Goal: Transaction & Acquisition: Purchase product/service

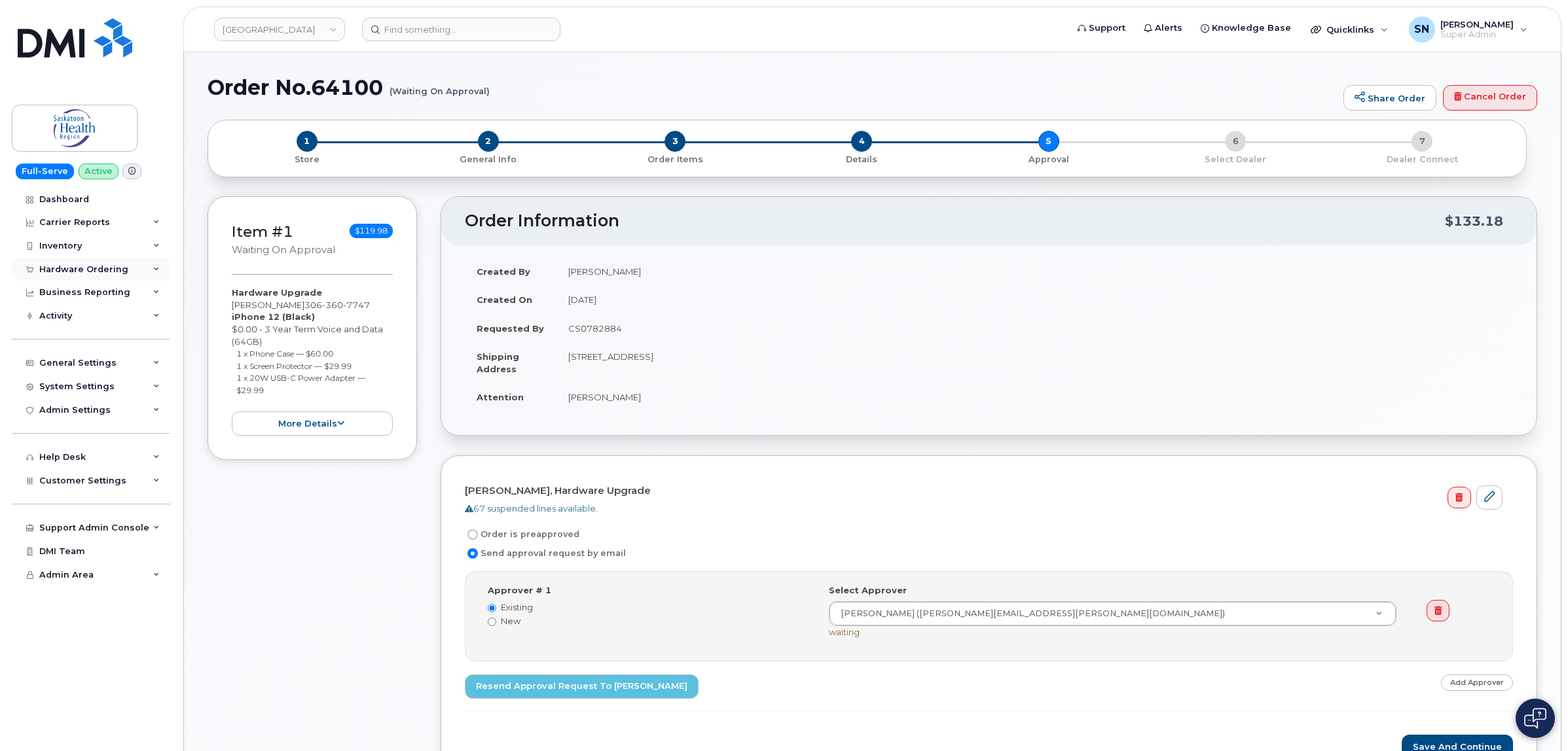
click at [86, 273] on div "Hardware Ordering" at bounding box center [84, 269] width 89 height 10
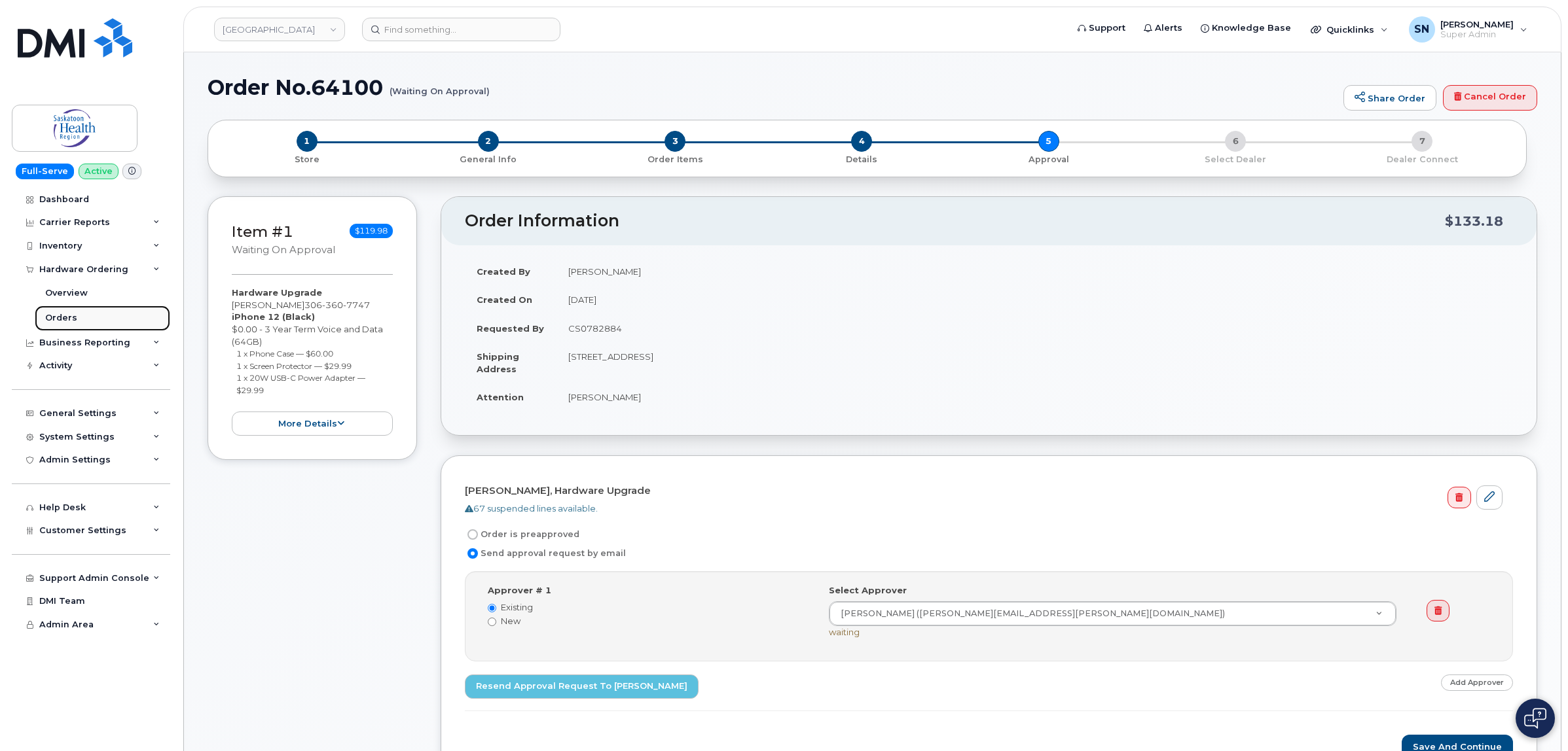
click at [73, 316] on div "Orders" at bounding box center [61, 318] width 32 height 12
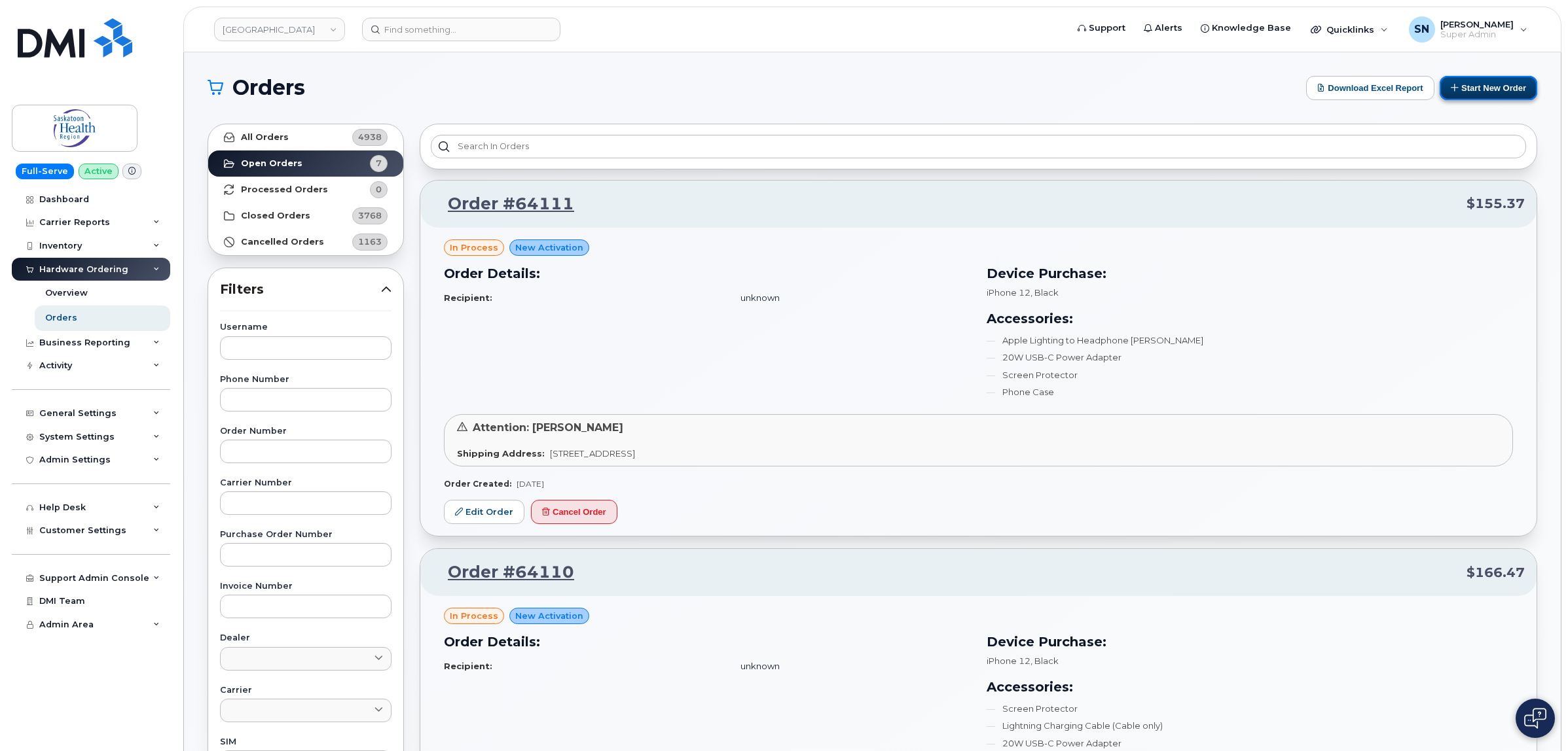
click at [1490, 91] on button "Start New Order" at bounding box center [1488, 88] width 98 height 24
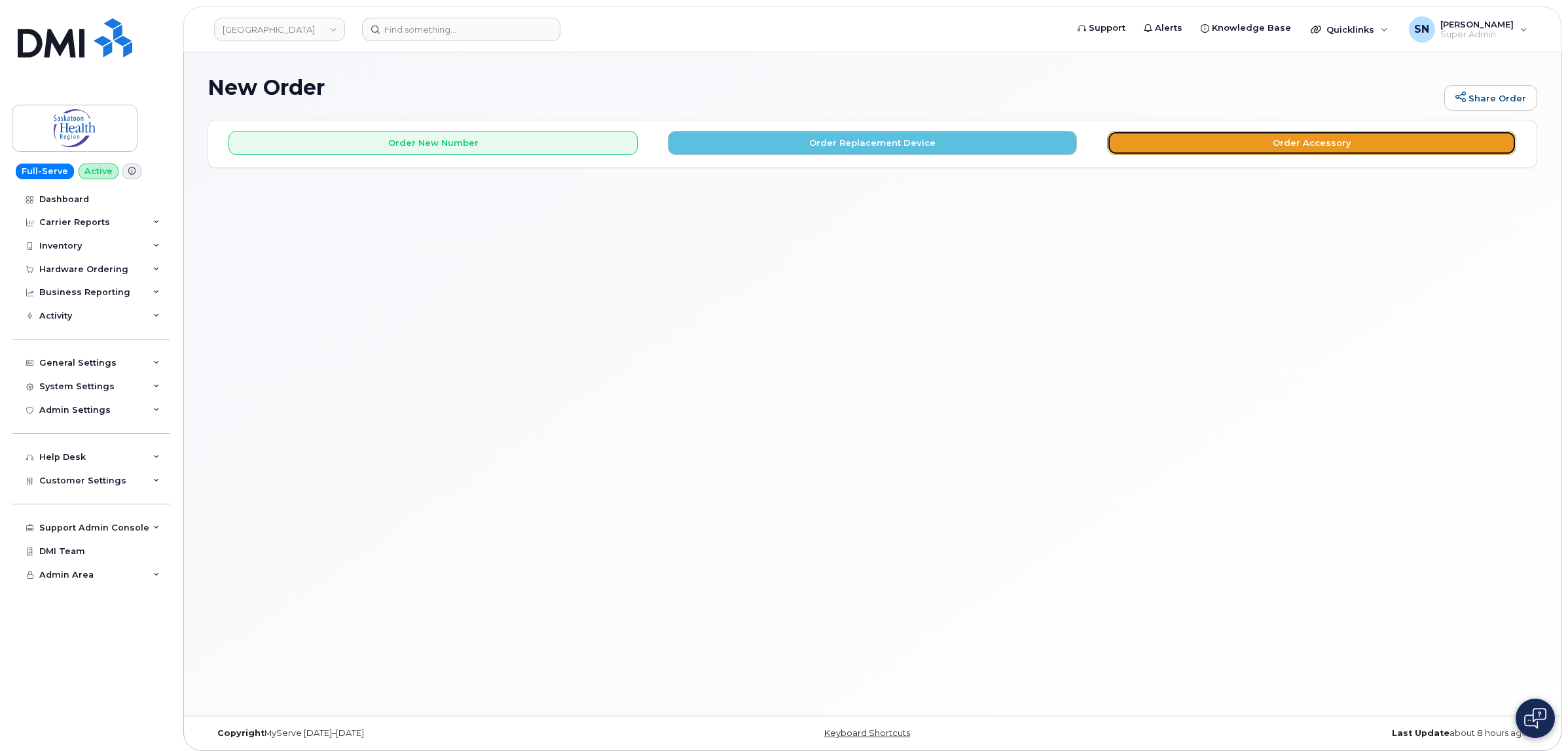
click at [1146, 155] on button "Order Accessory" at bounding box center [1310, 143] width 409 height 24
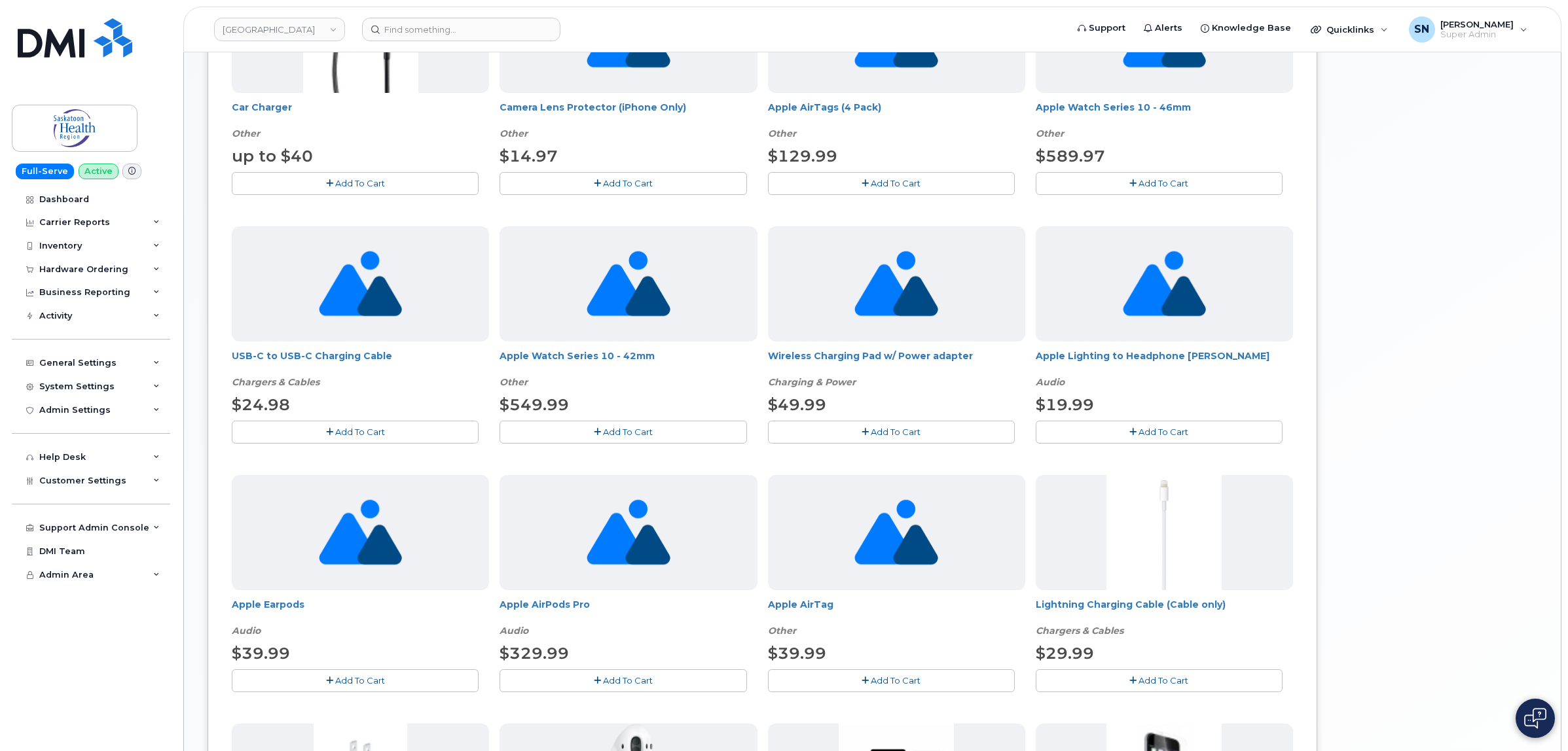
scroll to position [572, 0]
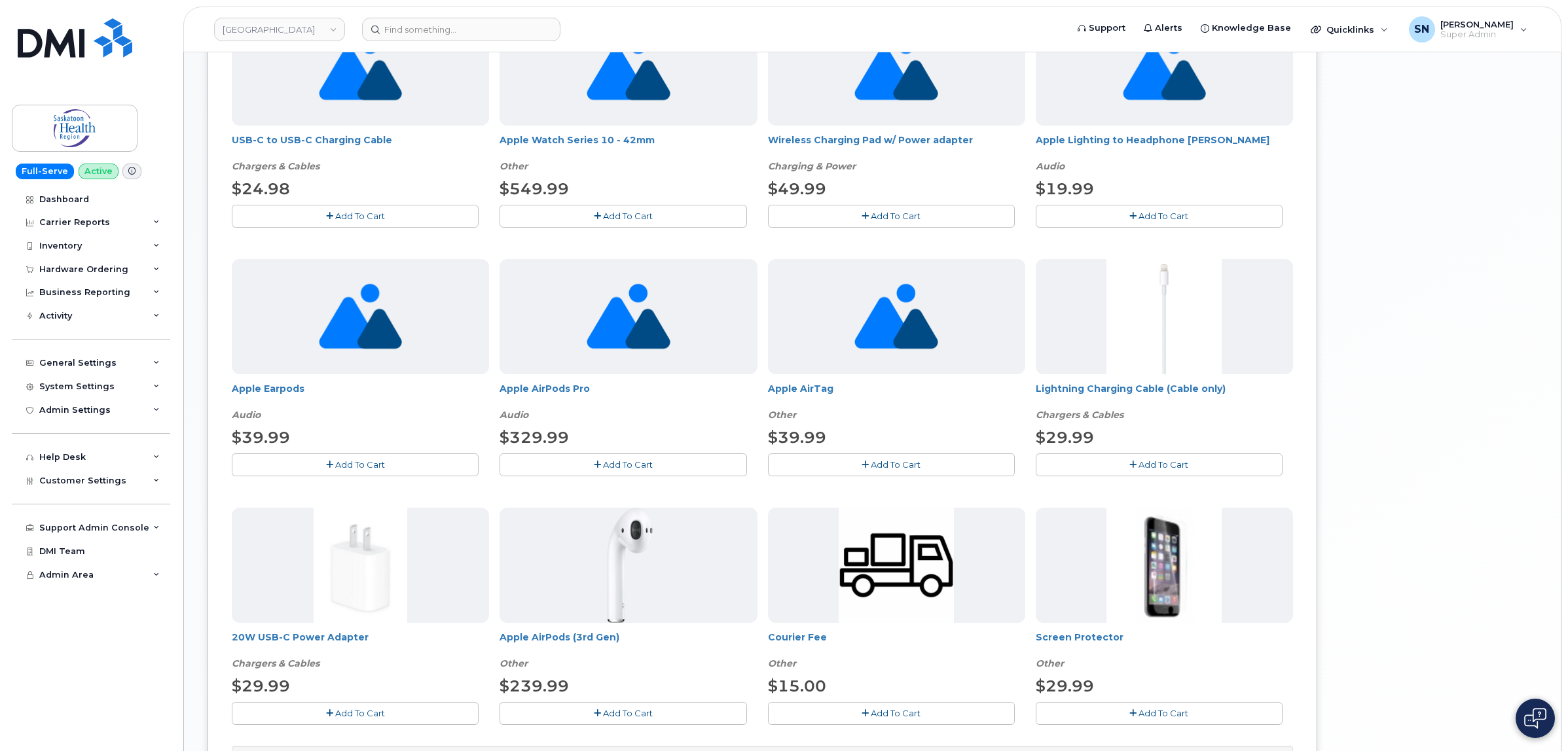
click at [1101, 466] on button "Add To Cart" at bounding box center [1159, 465] width 247 height 23
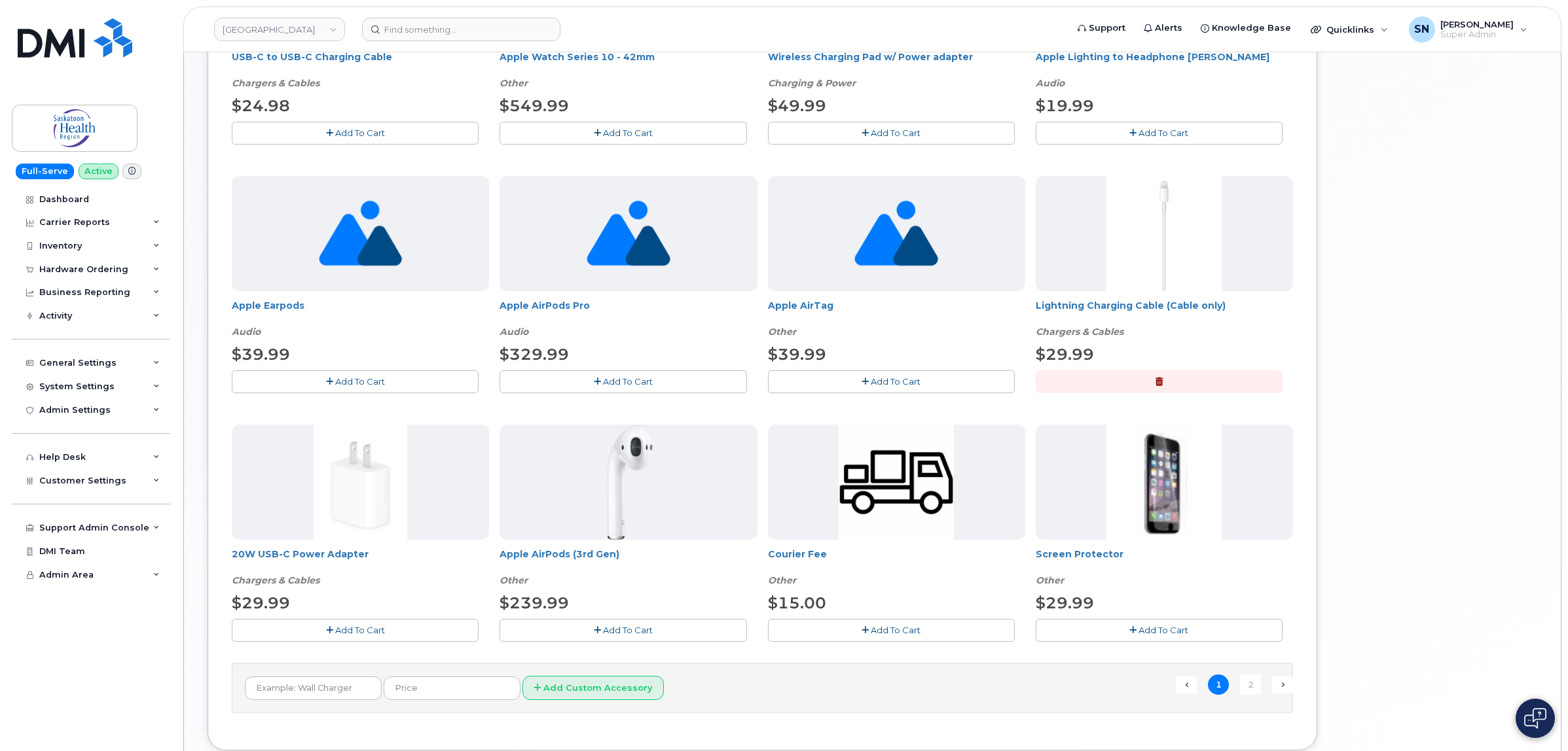
scroll to position [743, 0]
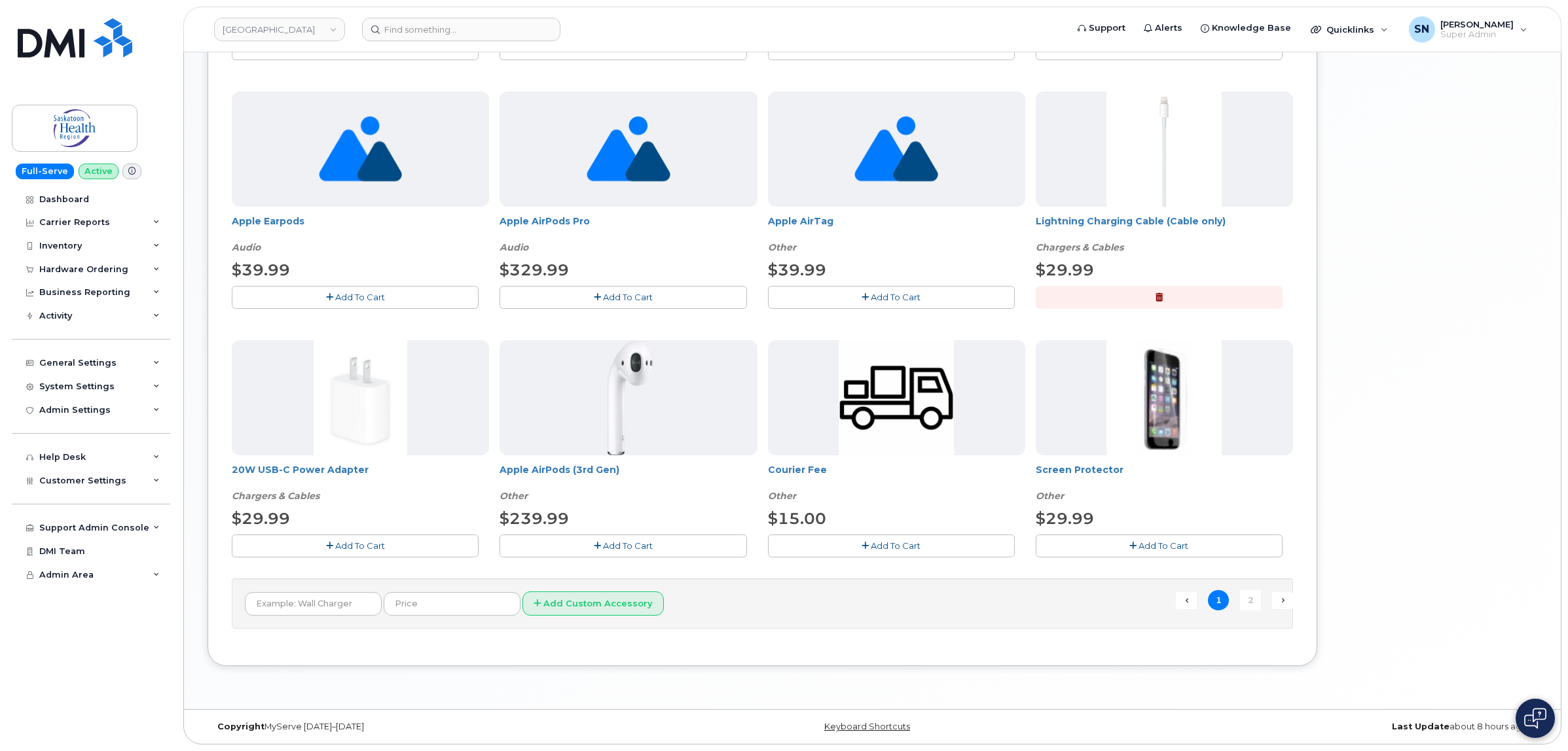
click at [384, 544] on span "Add To Cart" at bounding box center [360, 545] width 50 height 10
click at [1247, 596] on link "2" at bounding box center [1250, 601] width 21 height 21
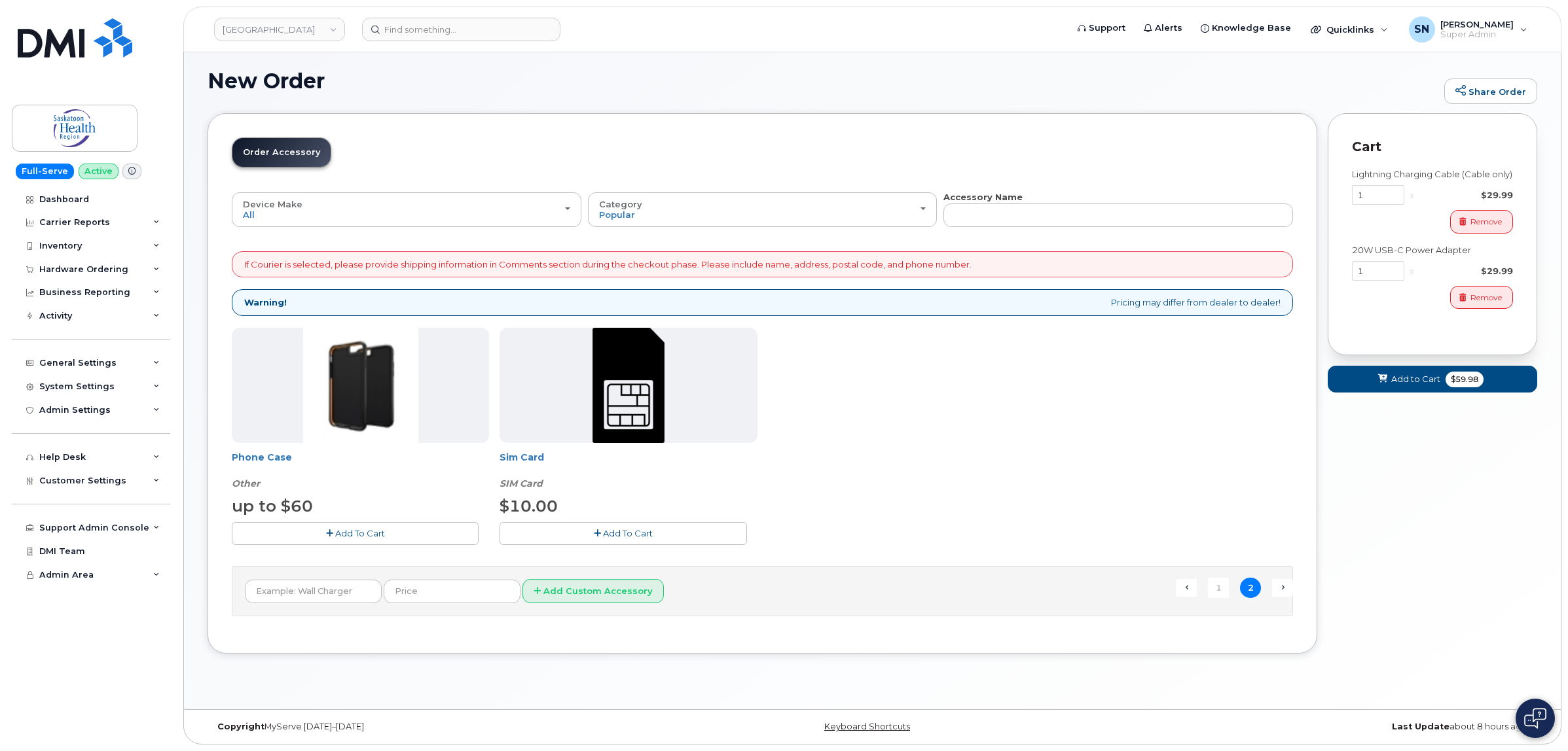
click at [643, 541] on button "Add To Cart" at bounding box center [622, 534] width 247 height 23
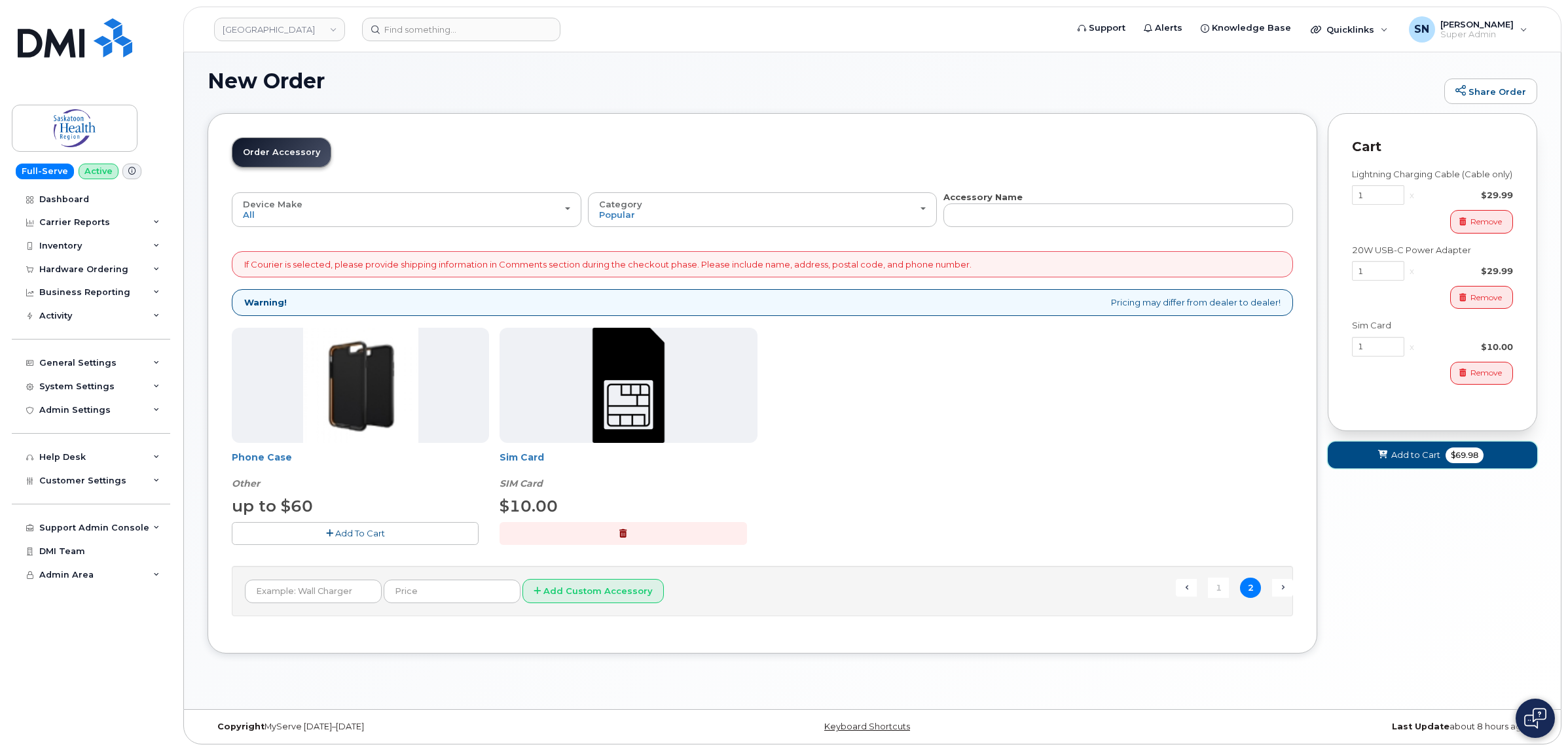
click at [1417, 462] on span "Add to Cart" at bounding box center [1416, 455] width 49 height 12
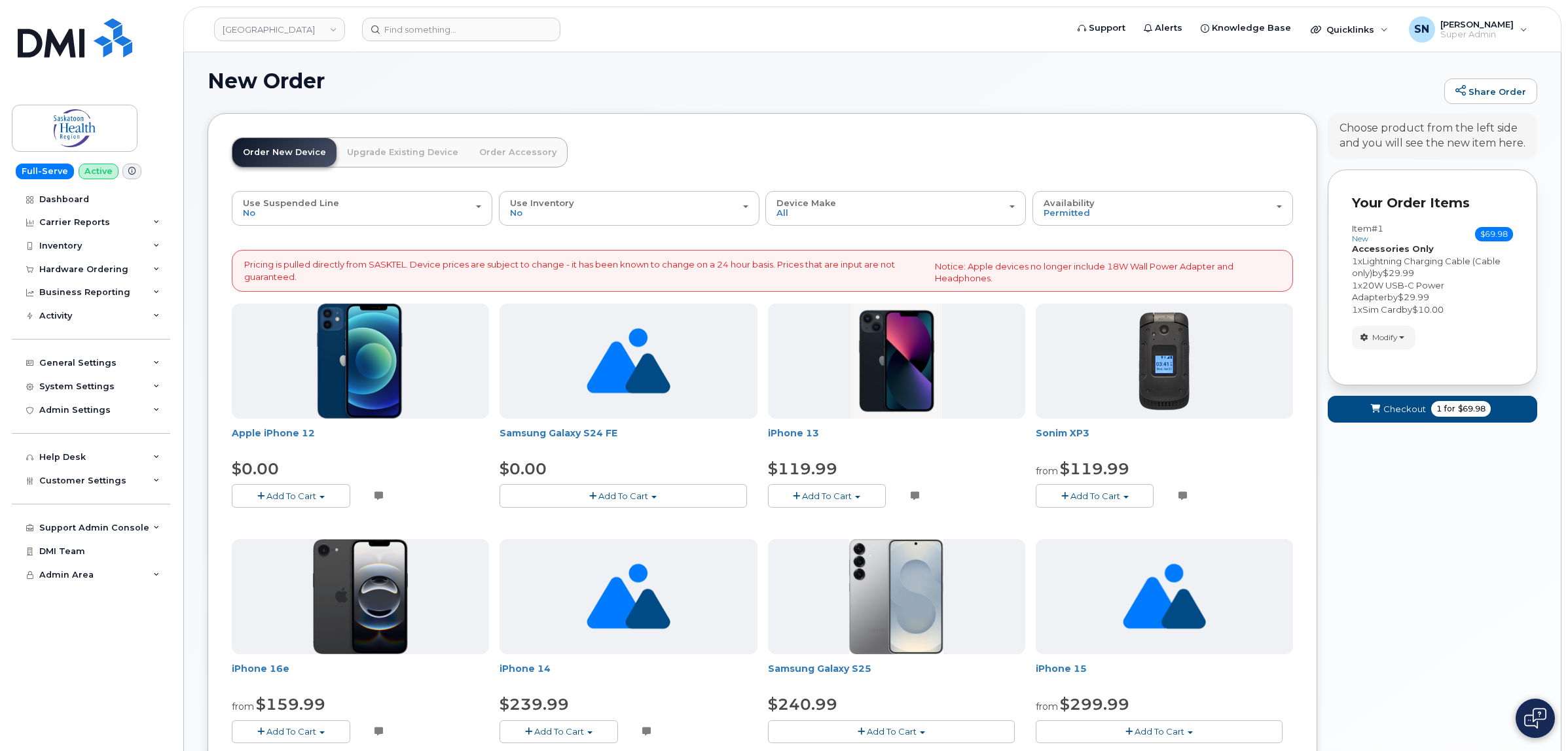
click at [400, 188] on div "Order New Device Upgrade Existing Device Order Accessory Order new device and n…" at bounding box center [399, 164] width 336 height 54
click at [404, 201] on div "Use Suspended Line No" at bounding box center [361, 209] width 238 height 21
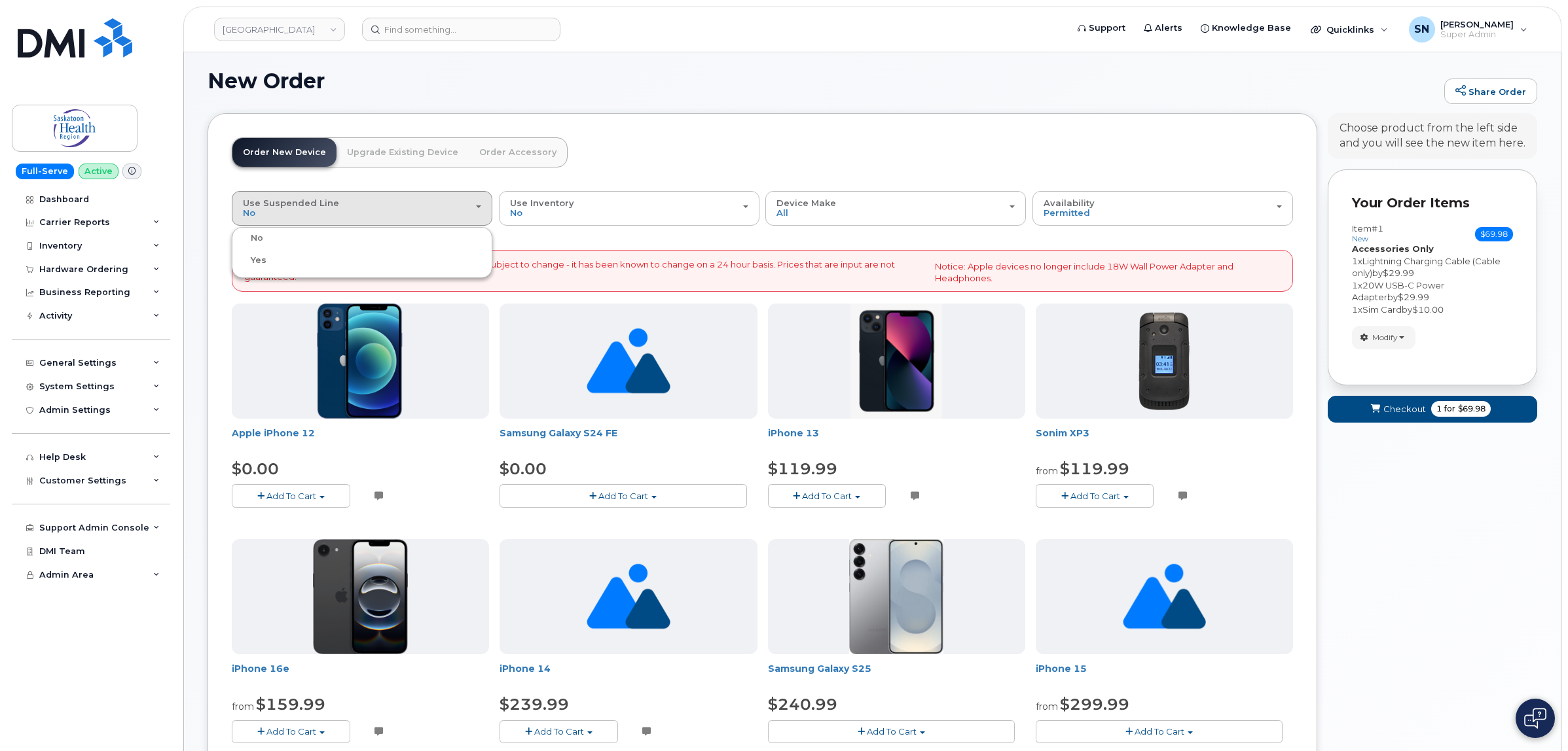
click at [701, 150] on header "Order New Device Upgrade Existing Device Order Accessory Order new device and n…" at bounding box center [761, 164] width 1061 height 54
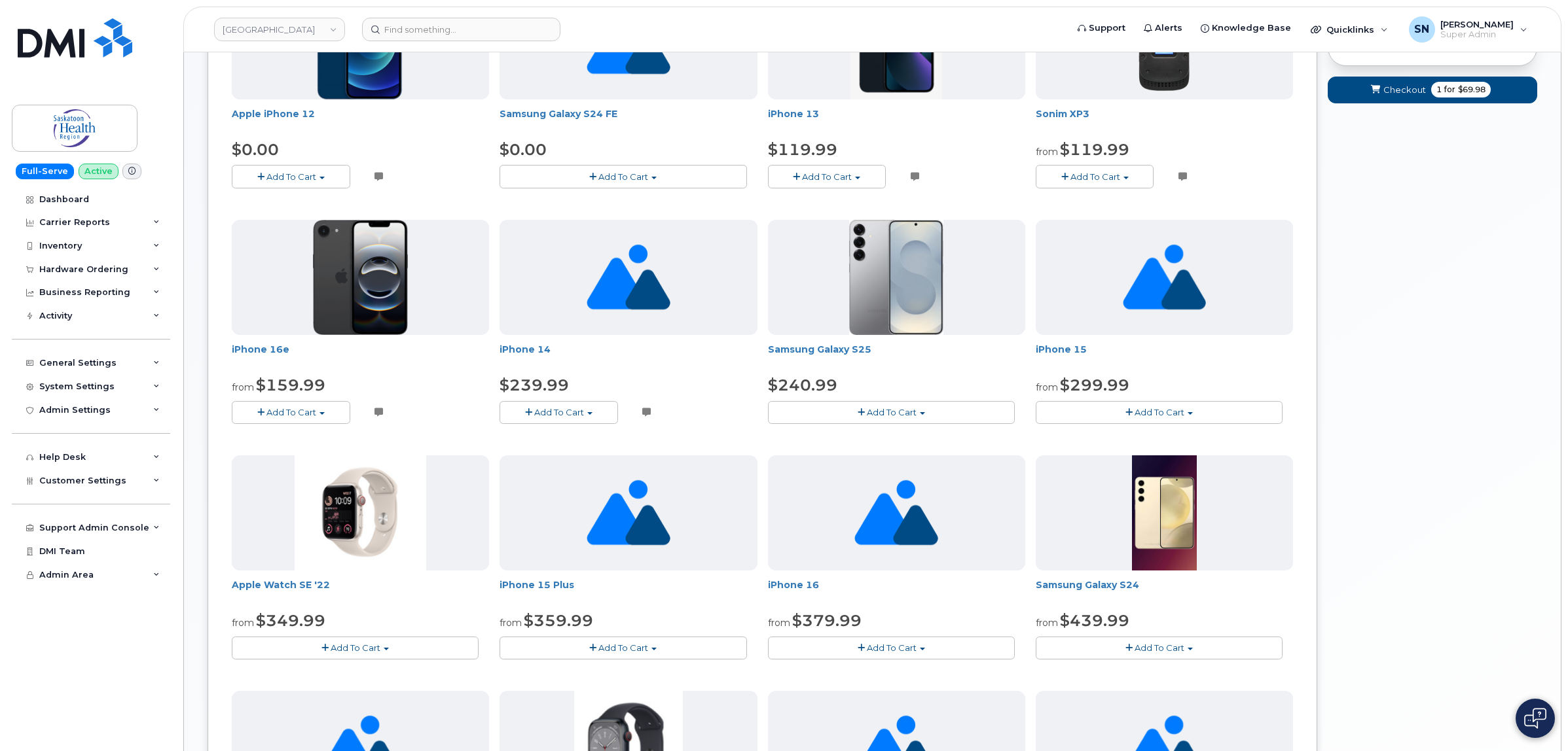
scroll to position [86, 0]
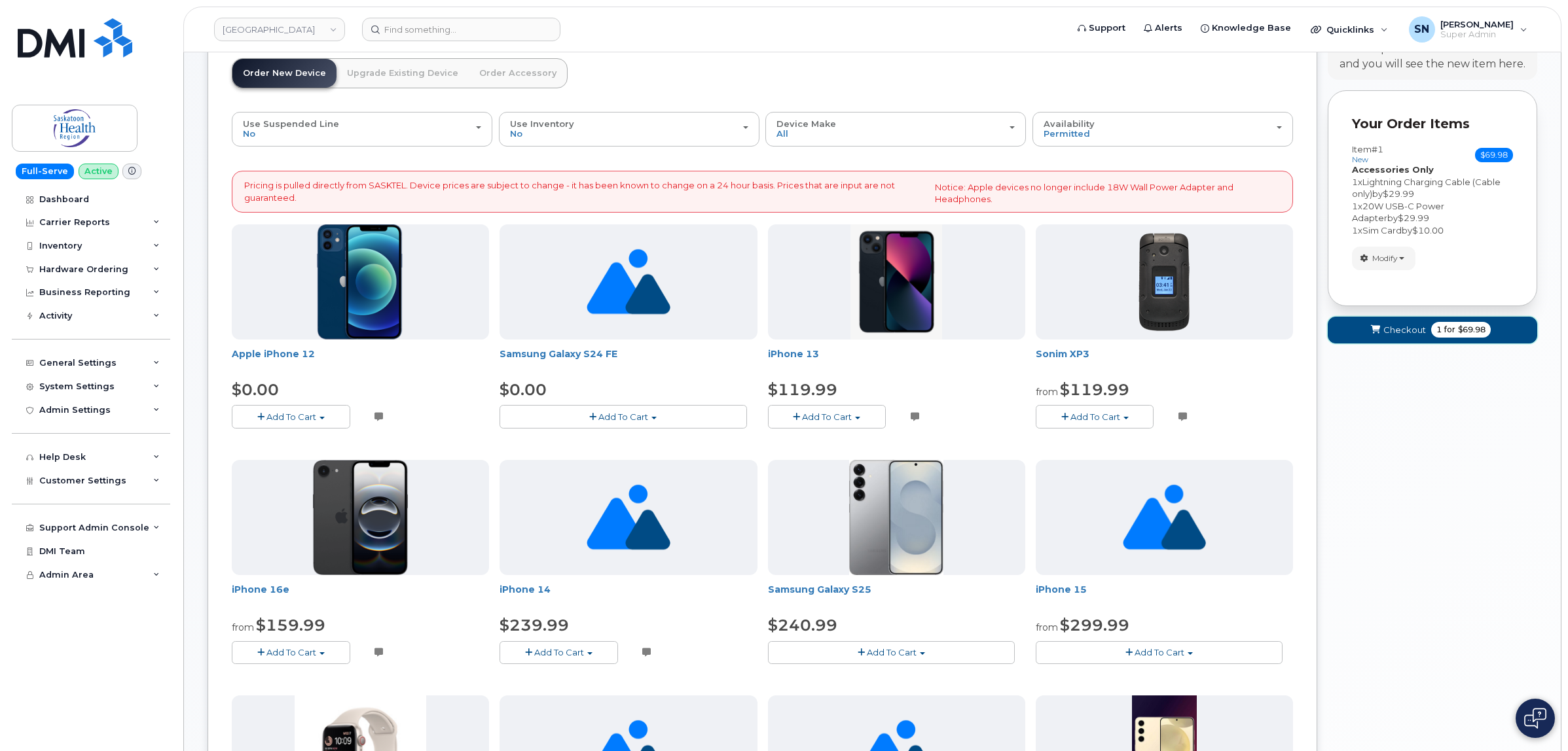
click at [1399, 333] on span "Checkout" at bounding box center [1403, 330] width 42 height 12
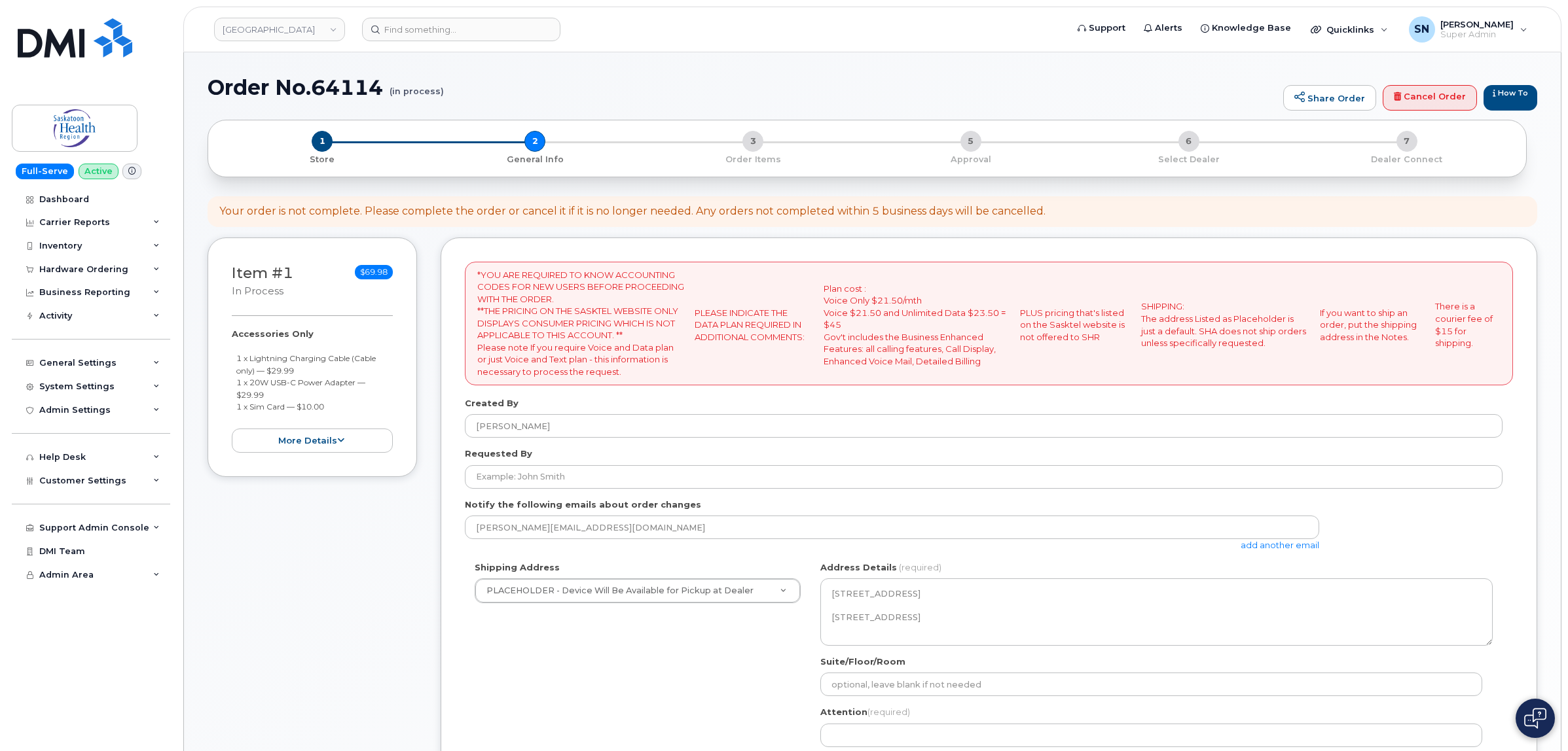
select select
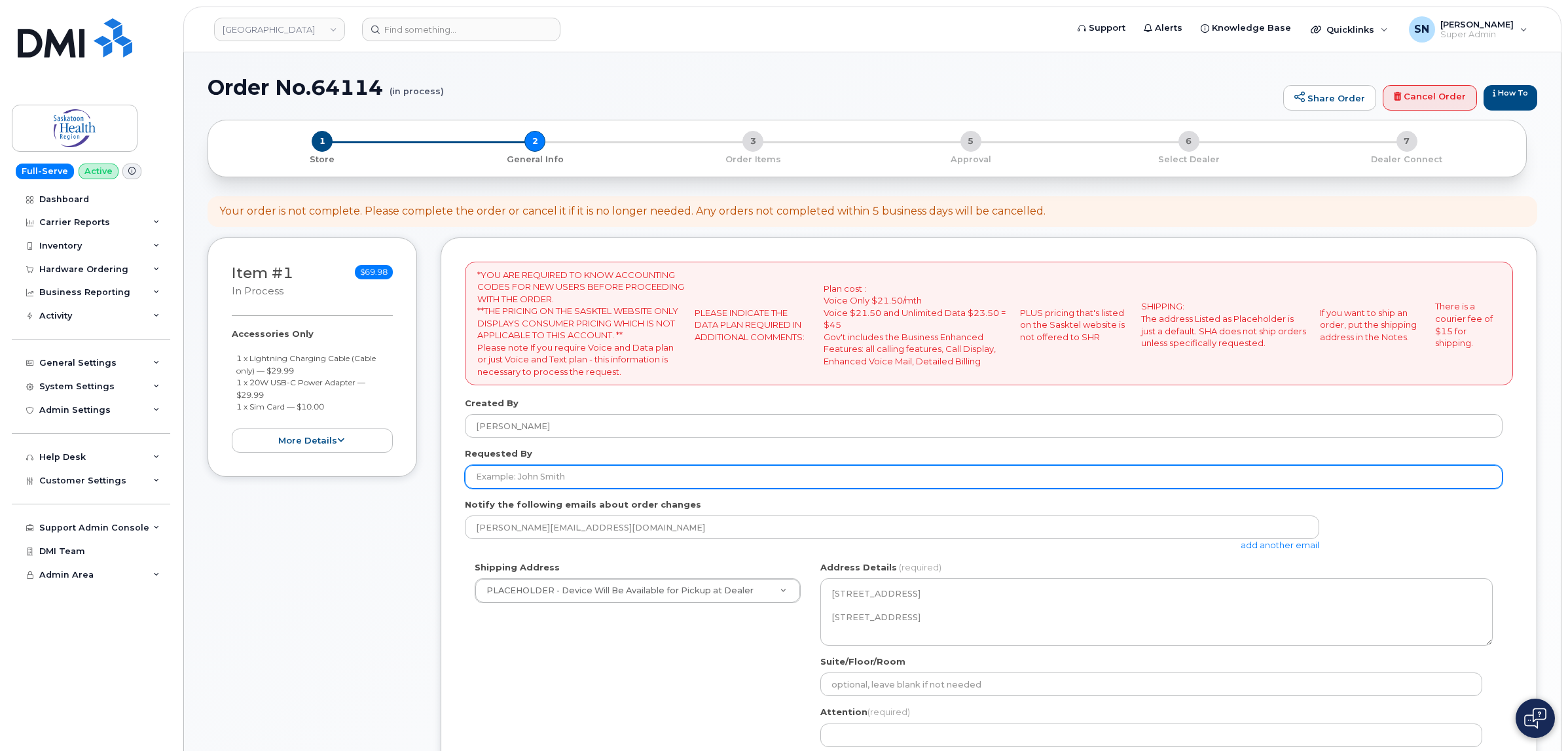
click at [518, 482] on input "Requested By" at bounding box center [983, 477] width 1038 height 23
paste input "CS0781281"
type input "CS0781281"
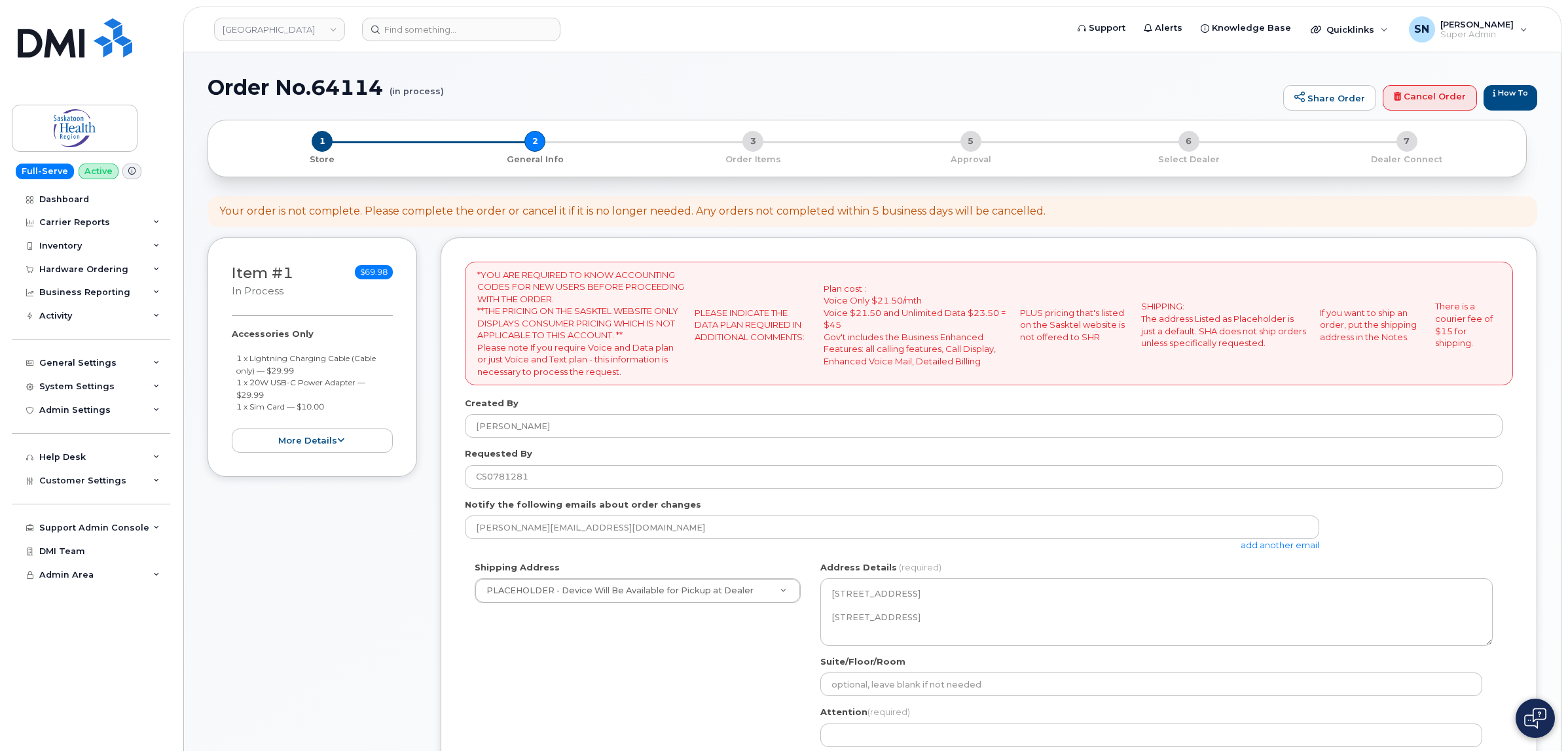
click at [577, 636] on div "Shipping Address PLACEHOLDER - Device Will Be Available for Pickup at Dealer PL…" at bounding box center [983, 684] width 1038 height 246
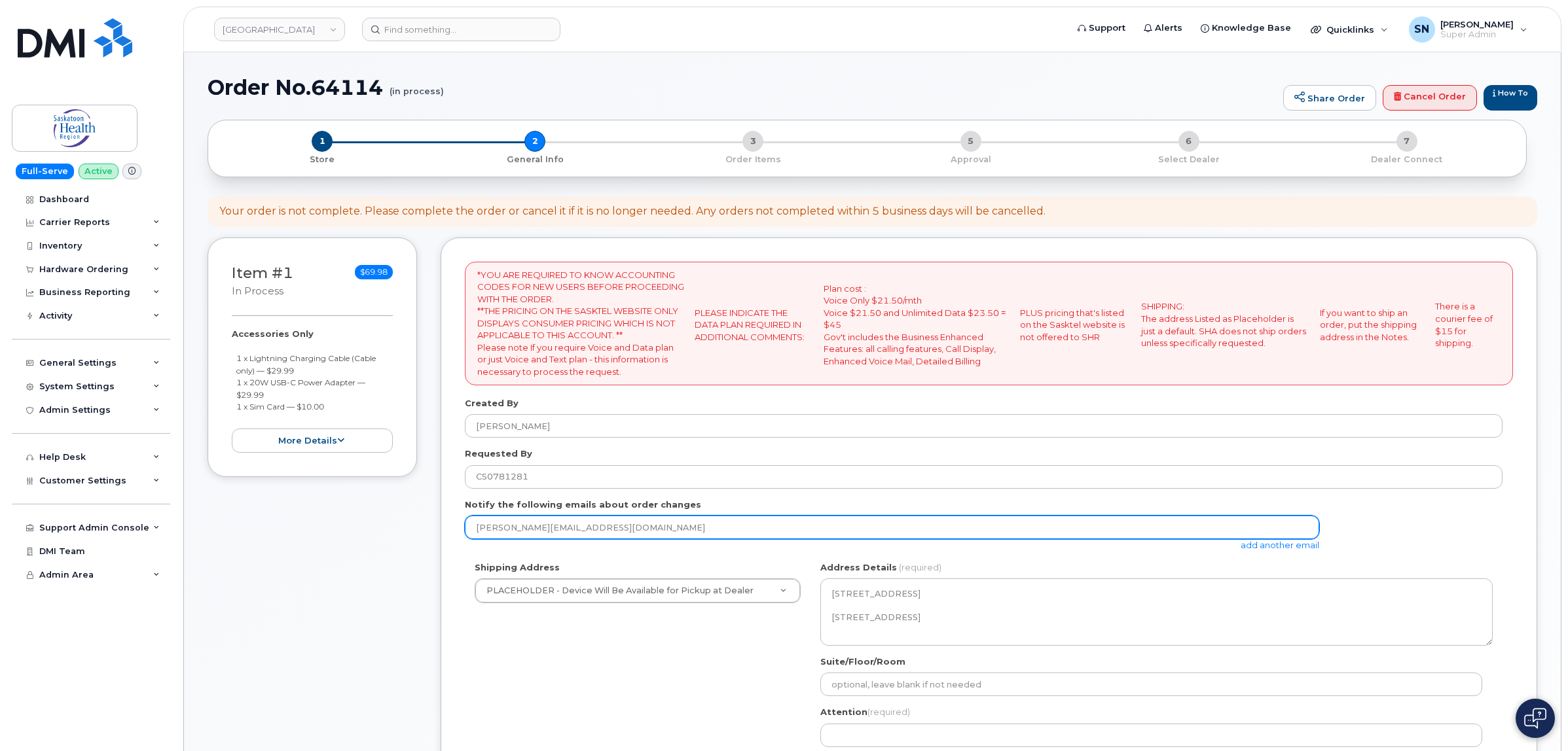
drag, startPoint x: 491, startPoint y: 512, endPoint x: 369, endPoint y: 506, distance: 122.1
click at [369, 506] on div "Item #1 in process $69.98 Accessories Only 1 x Lightning Charging Cable (Cable …" at bounding box center [872, 632] width 1329 height 789
paste input "Athena.Lavallee@saskhealthauthority"
type input "Athena.Lavallee@saskhealthauthority.ca"
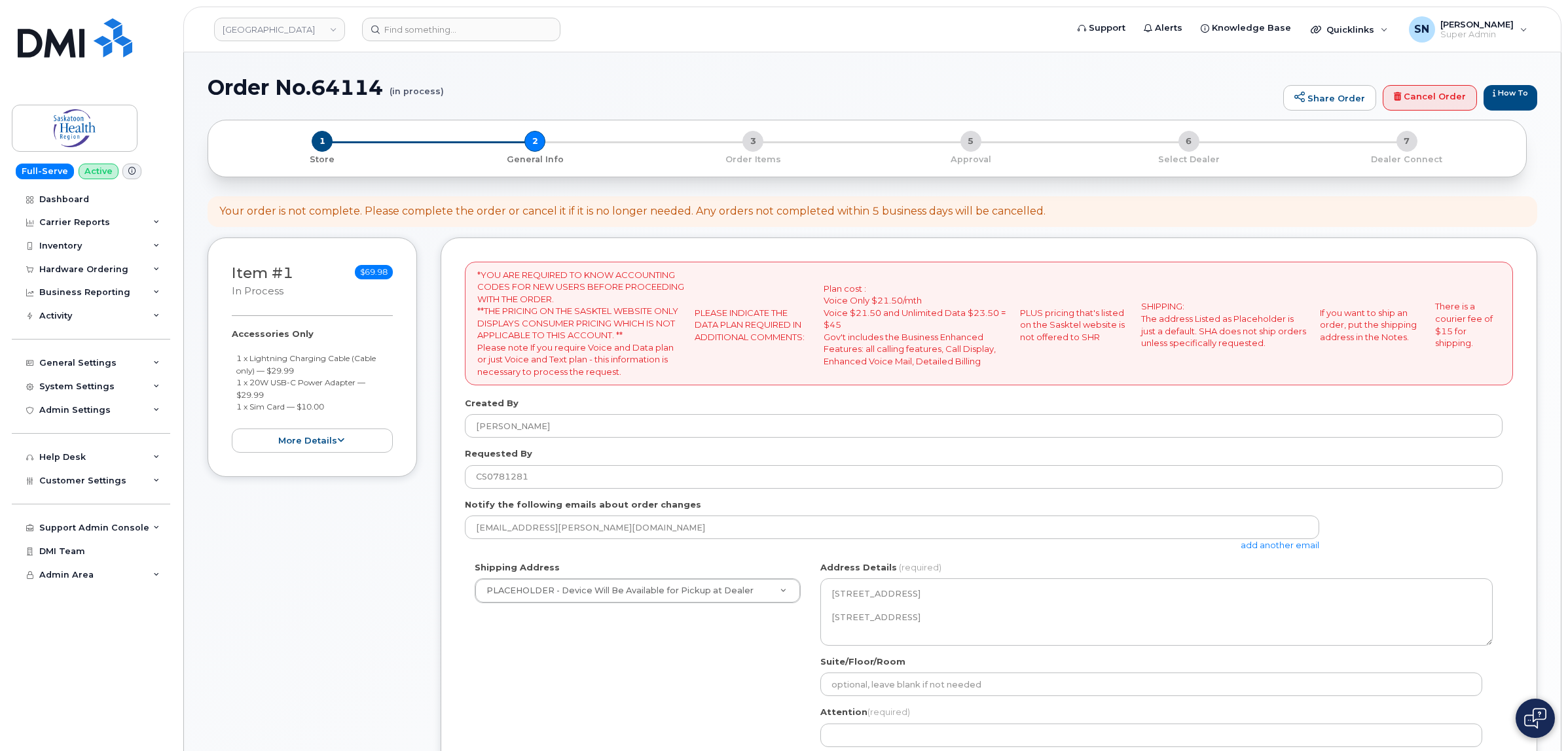
click at [1299, 545] on link "add another email" at bounding box center [1279, 544] width 79 height 10
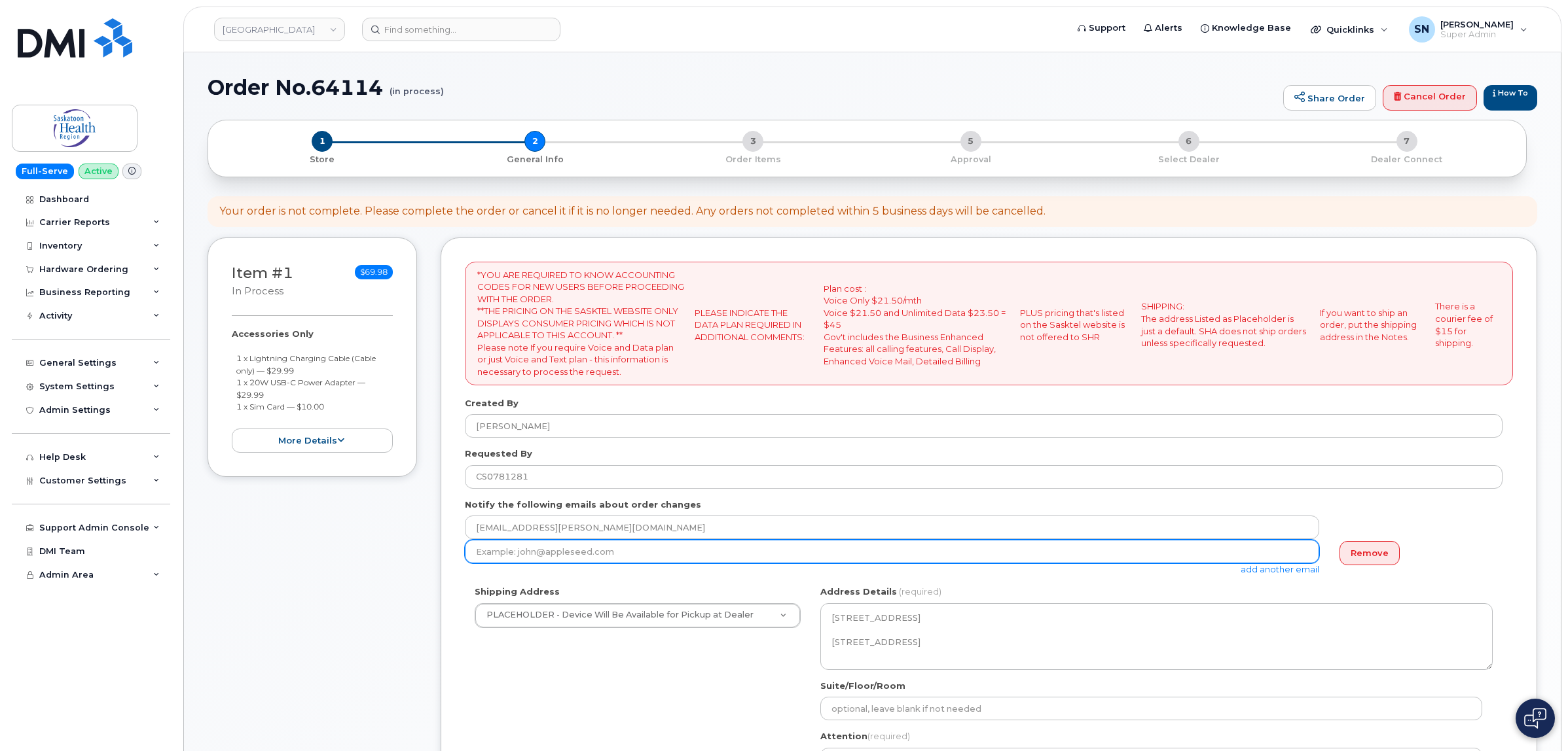
click at [747, 541] on input "email" at bounding box center [891, 551] width 855 height 23
paste input "Christina.Germann@saskhealthauthority.ca"
type input "Christina.Germann@saskhealthauthority.ca"
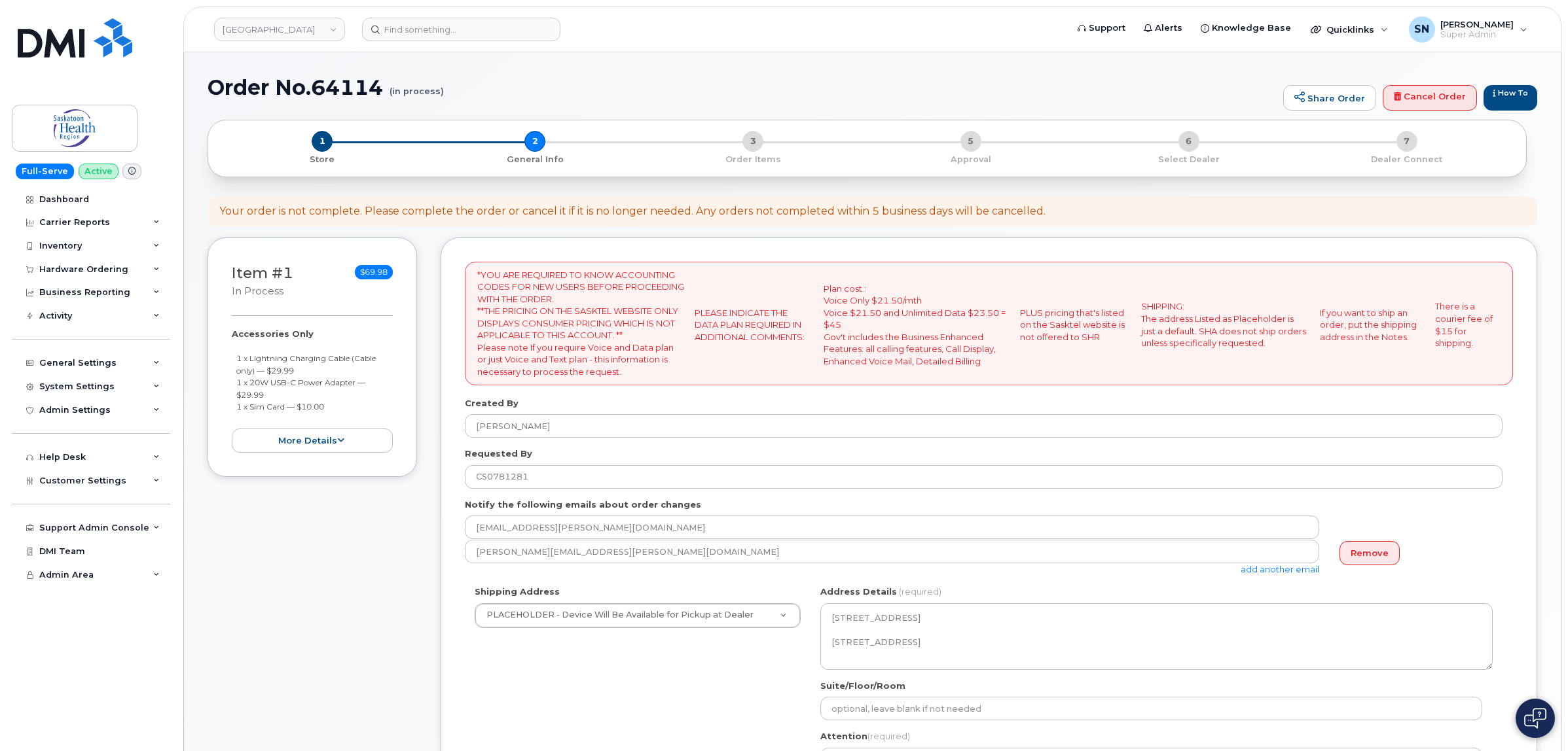
click at [720, 658] on div "Shipping Address PLACEHOLDER - Device Will Be Available for Pickup at Dealer PL…" at bounding box center [983, 709] width 1038 height 246
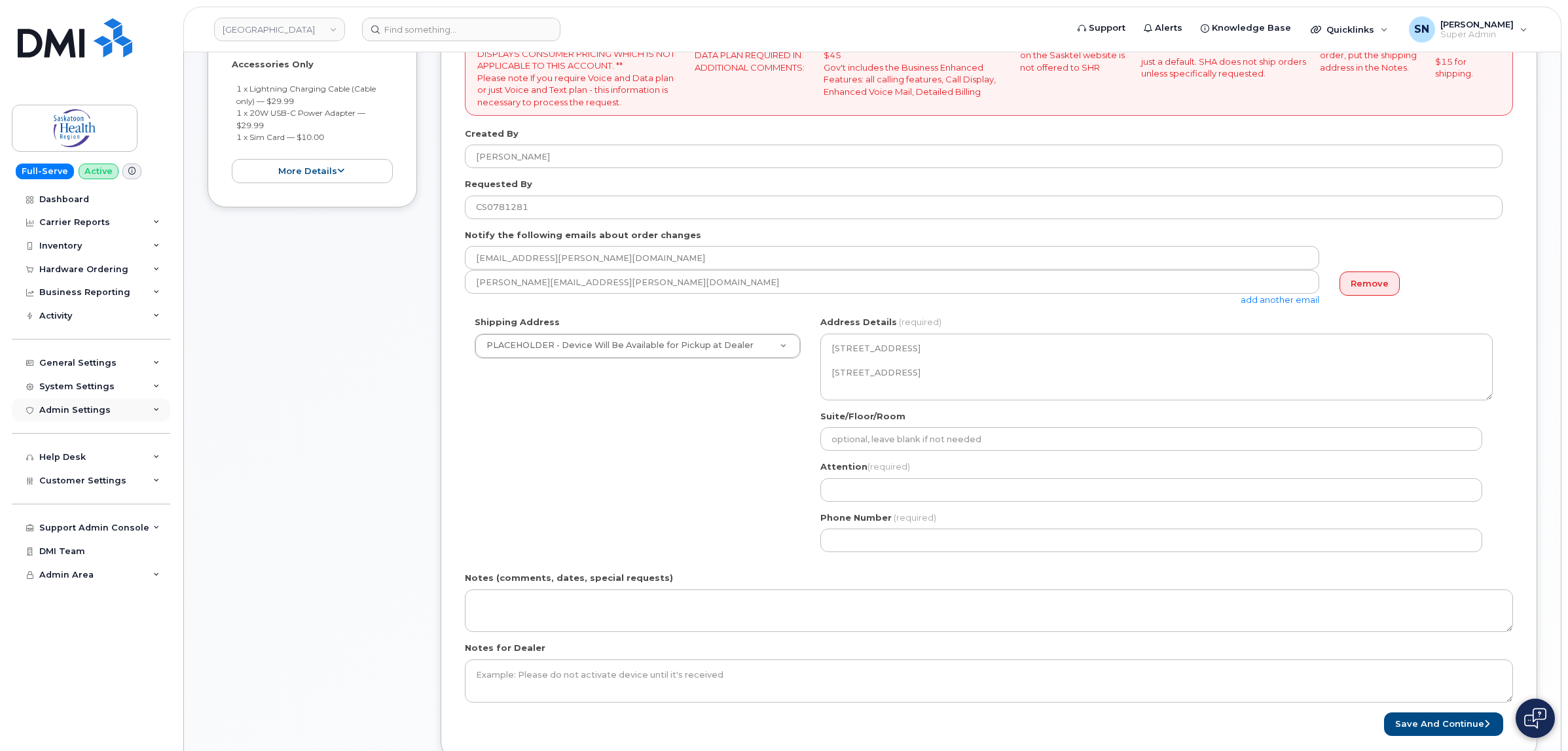
scroll to position [245, 0]
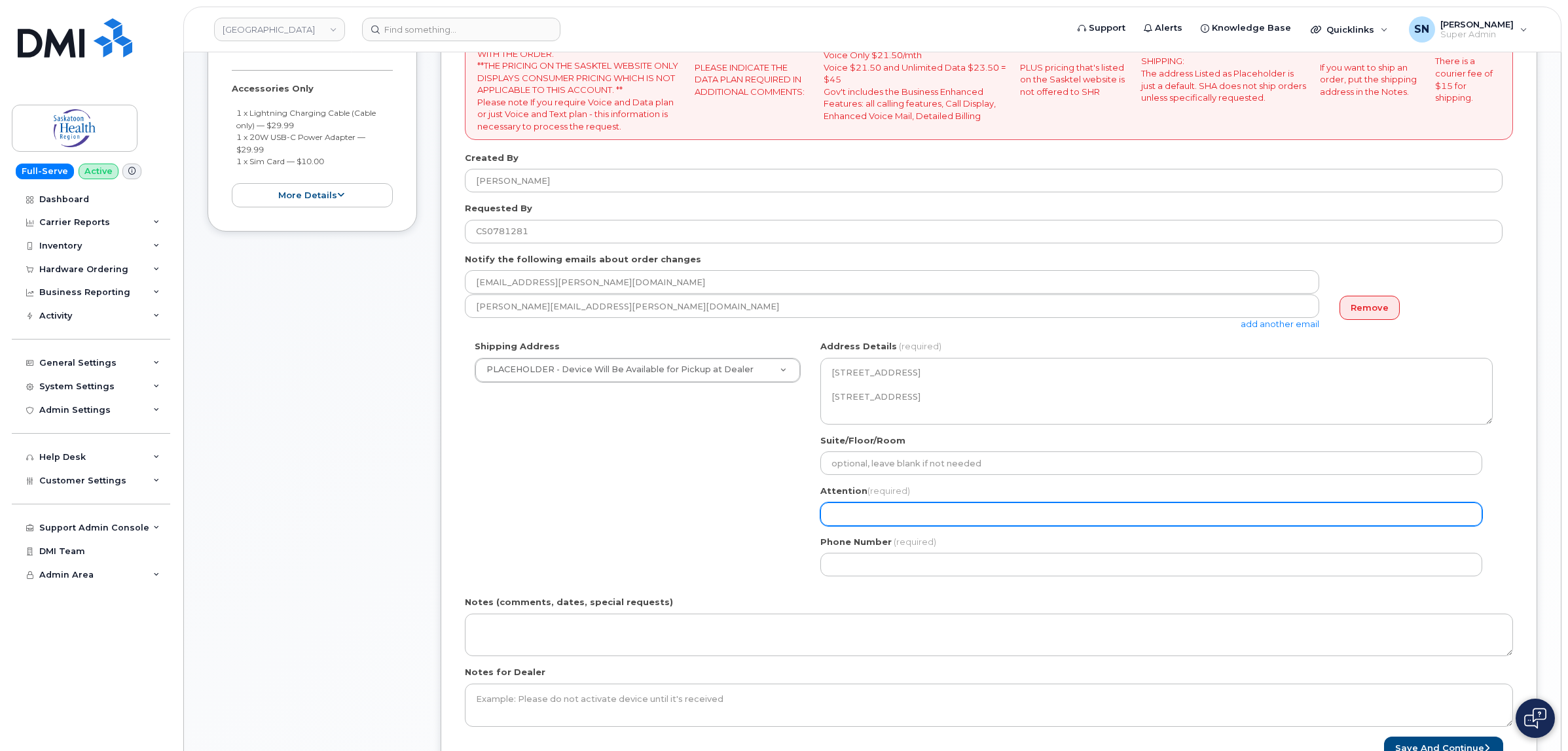
click at [917, 524] on input "Attention (required)" at bounding box center [1151, 514] width 662 height 23
paste input "Athena"
select select
type input "Athena"
click at [924, 518] on input "Athena" at bounding box center [1151, 514] width 662 height 23
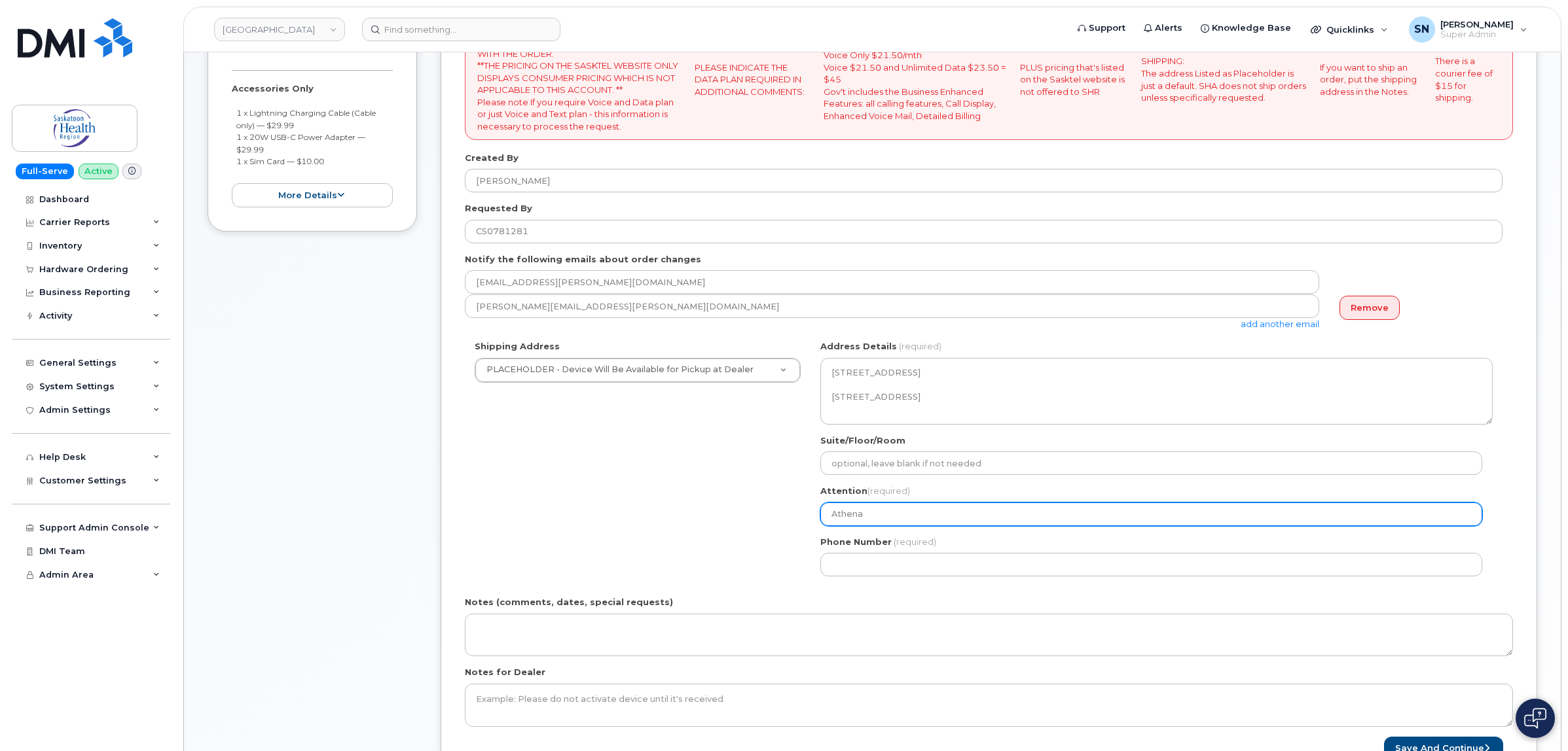
paste input "Lavallee"
select select
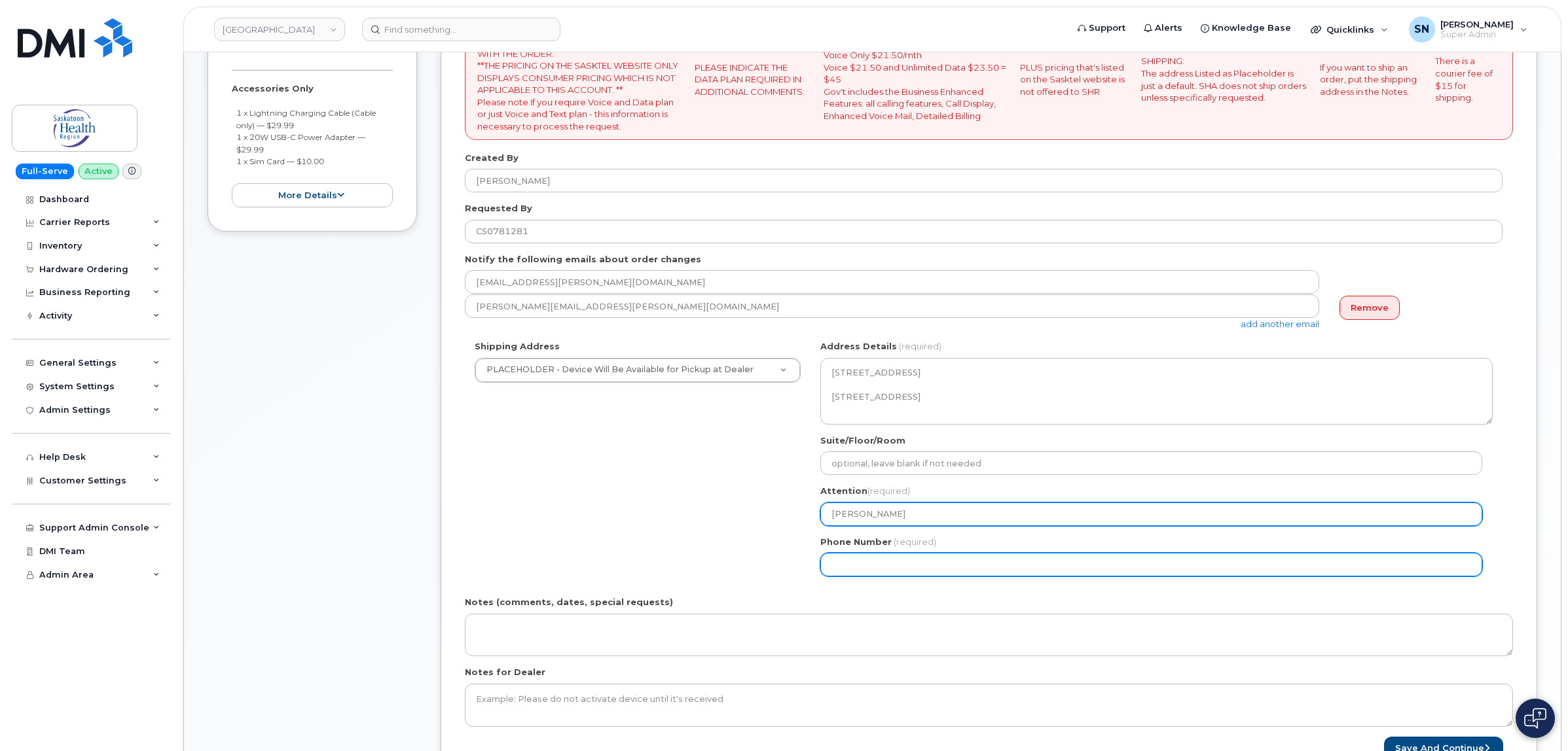
type input "Athena Lavallee"
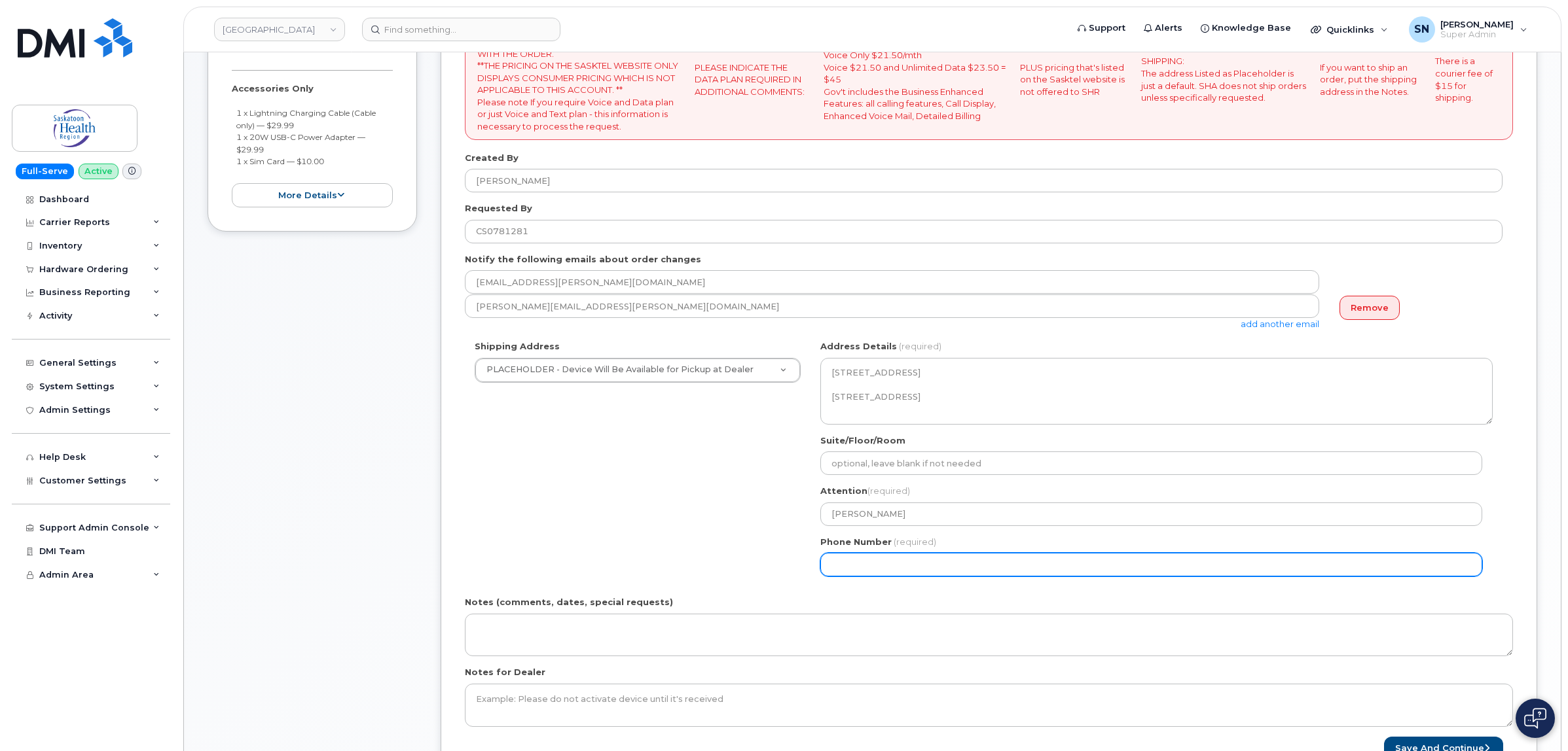
click at [913, 574] on input "Phone Number" at bounding box center [1151, 564] width 662 height 23
select select
type input "3066553959"
select select
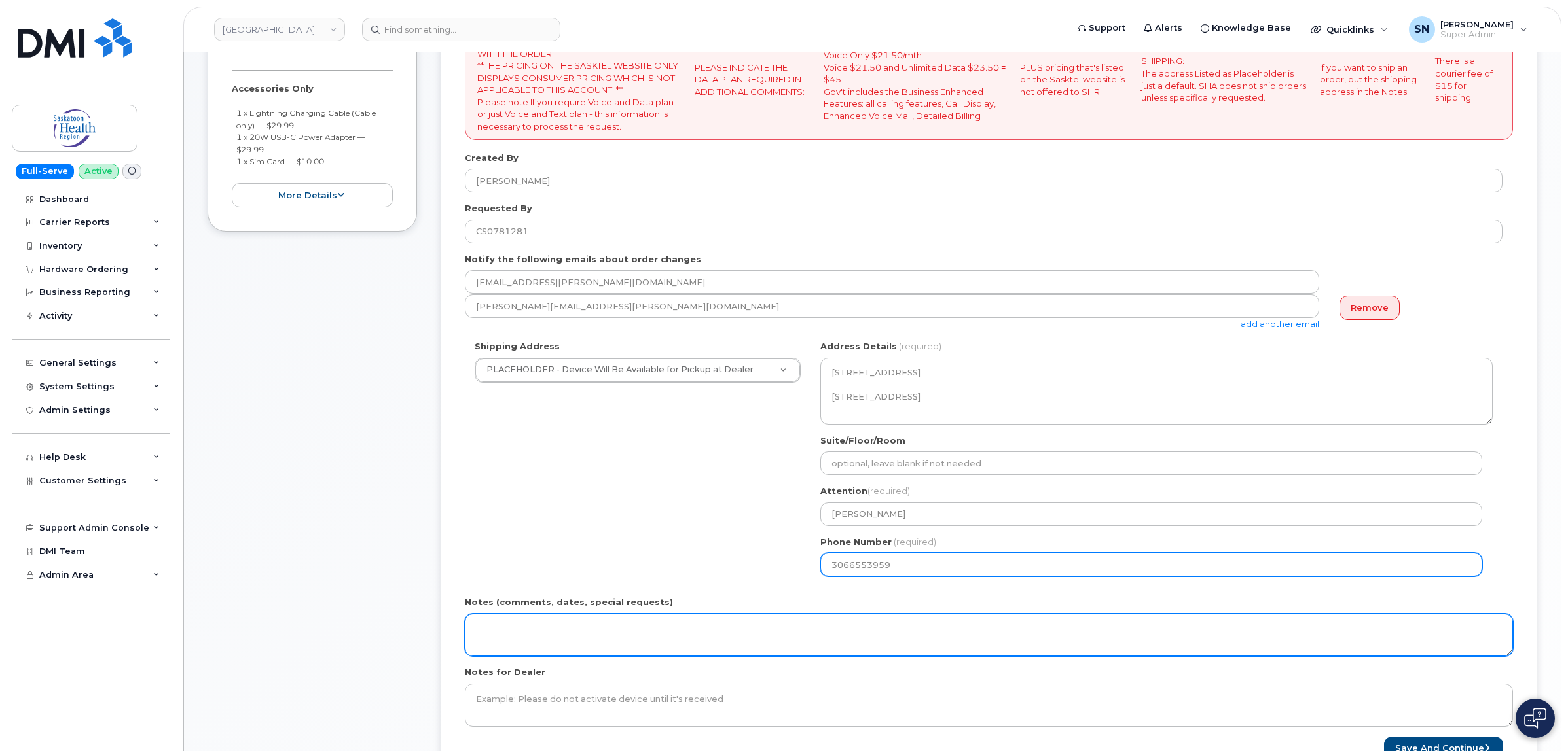
type input "3066553959"
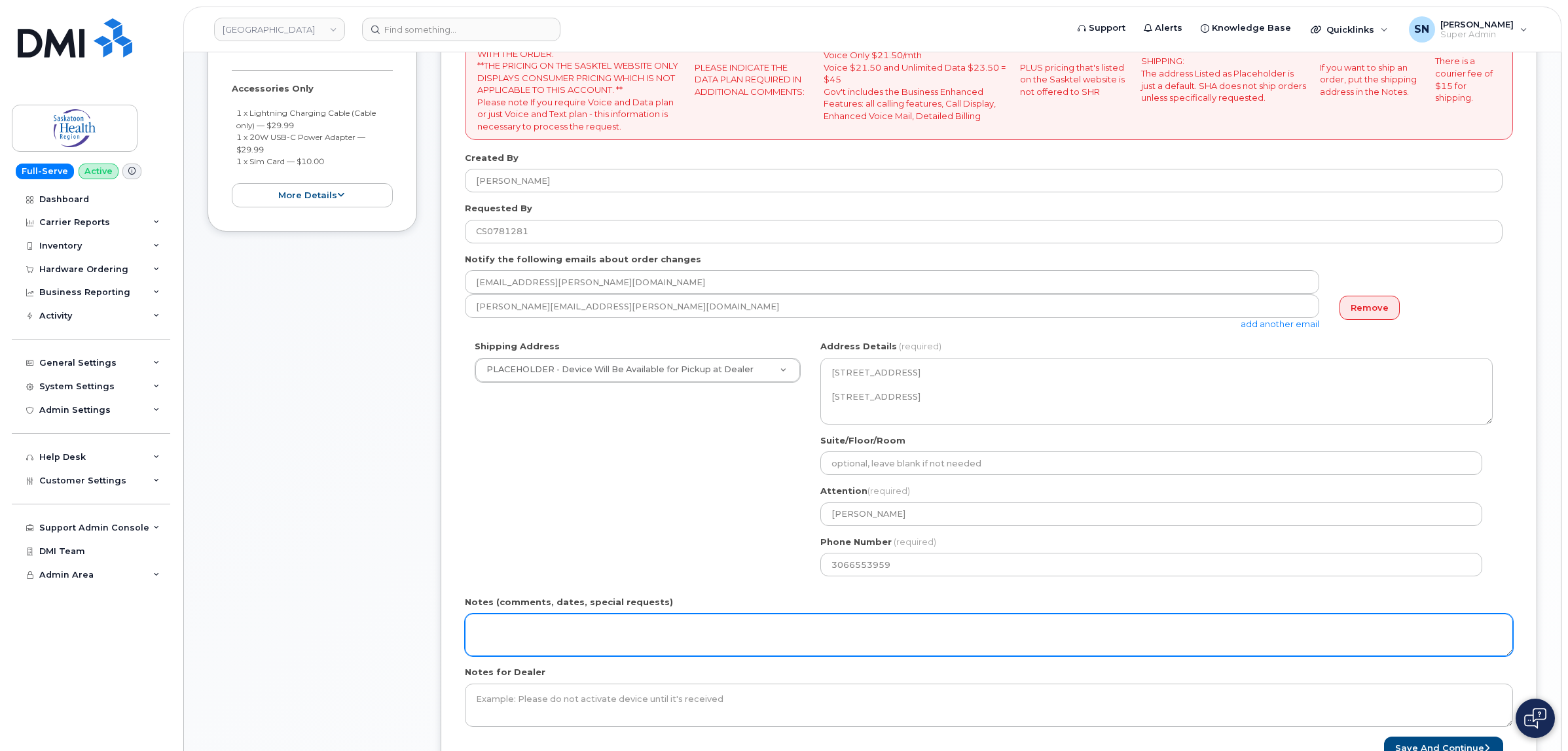
click at [628, 634] on textarea "Notes (comments, dates, special requests)" at bounding box center [988, 635] width 1048 height 43
type textarea "p"
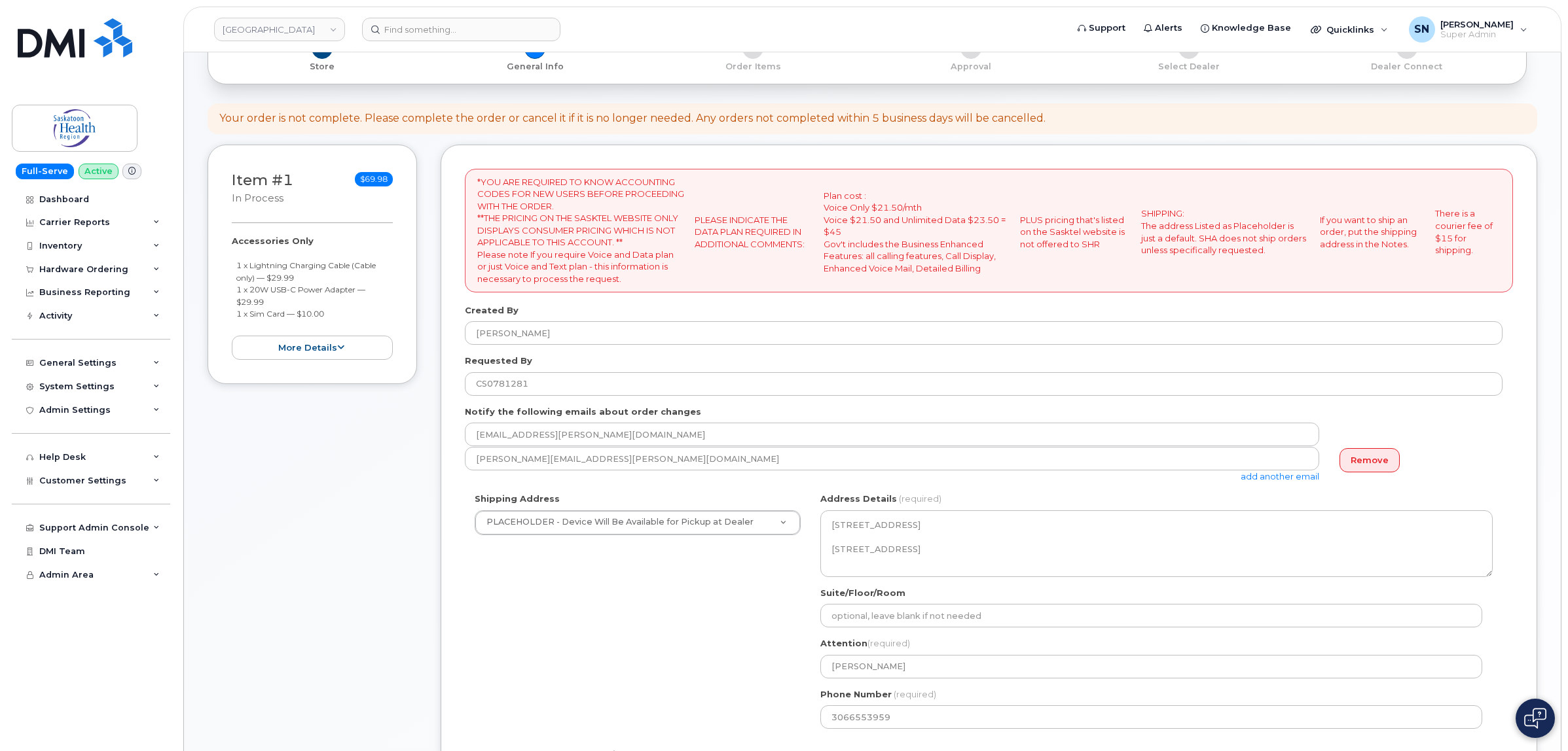
scroll to position [327, 0]
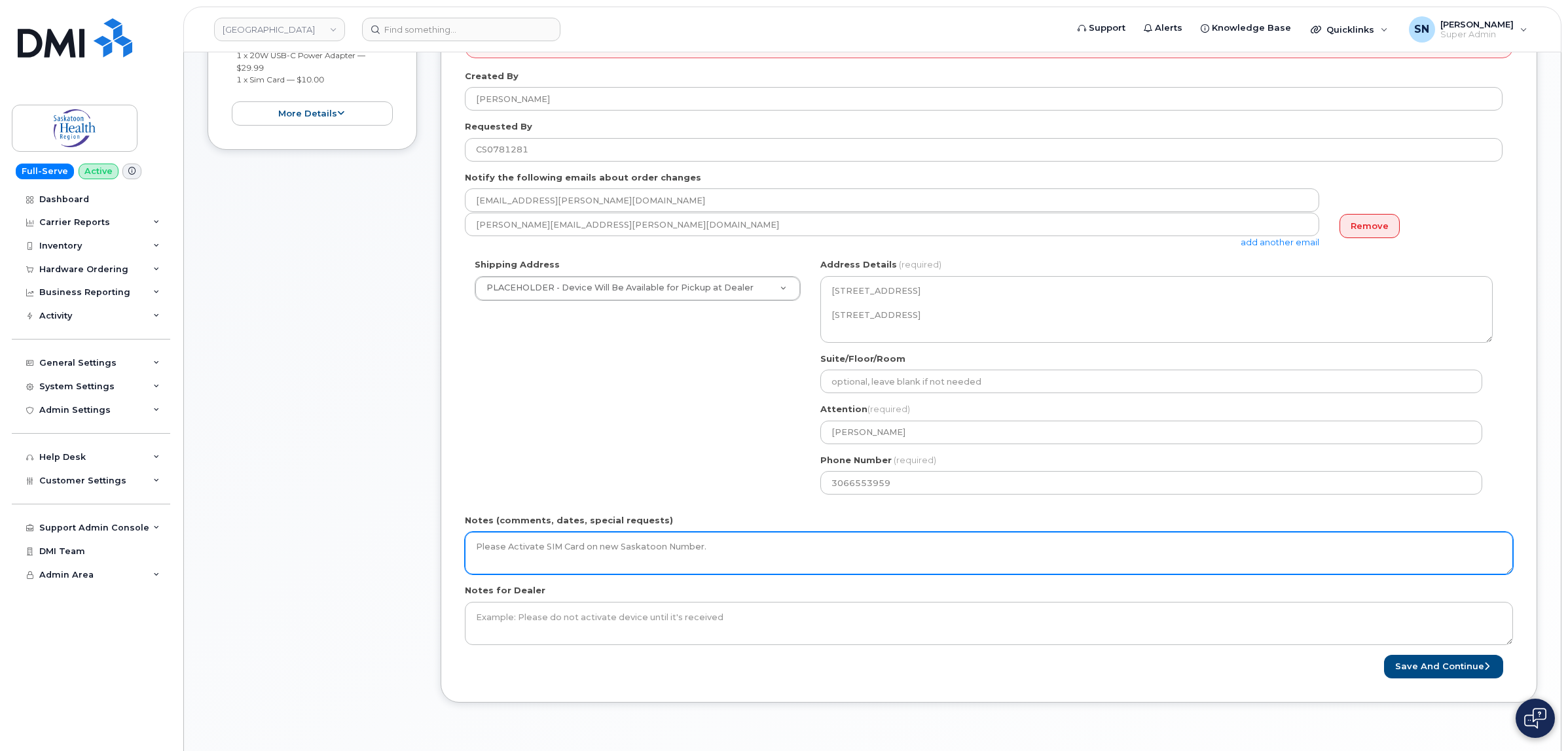
drag, startPoint x: 564, startPoint y: 535, endPoint x: 427, endPoint y: 532, distance: 137.0
click at [427, 532] on div "Item #1 in process $69.98 Accessories Only 1 x Lightning Charging Cable (Cable …" at bounding box center [872, 317] width 1329 height 813
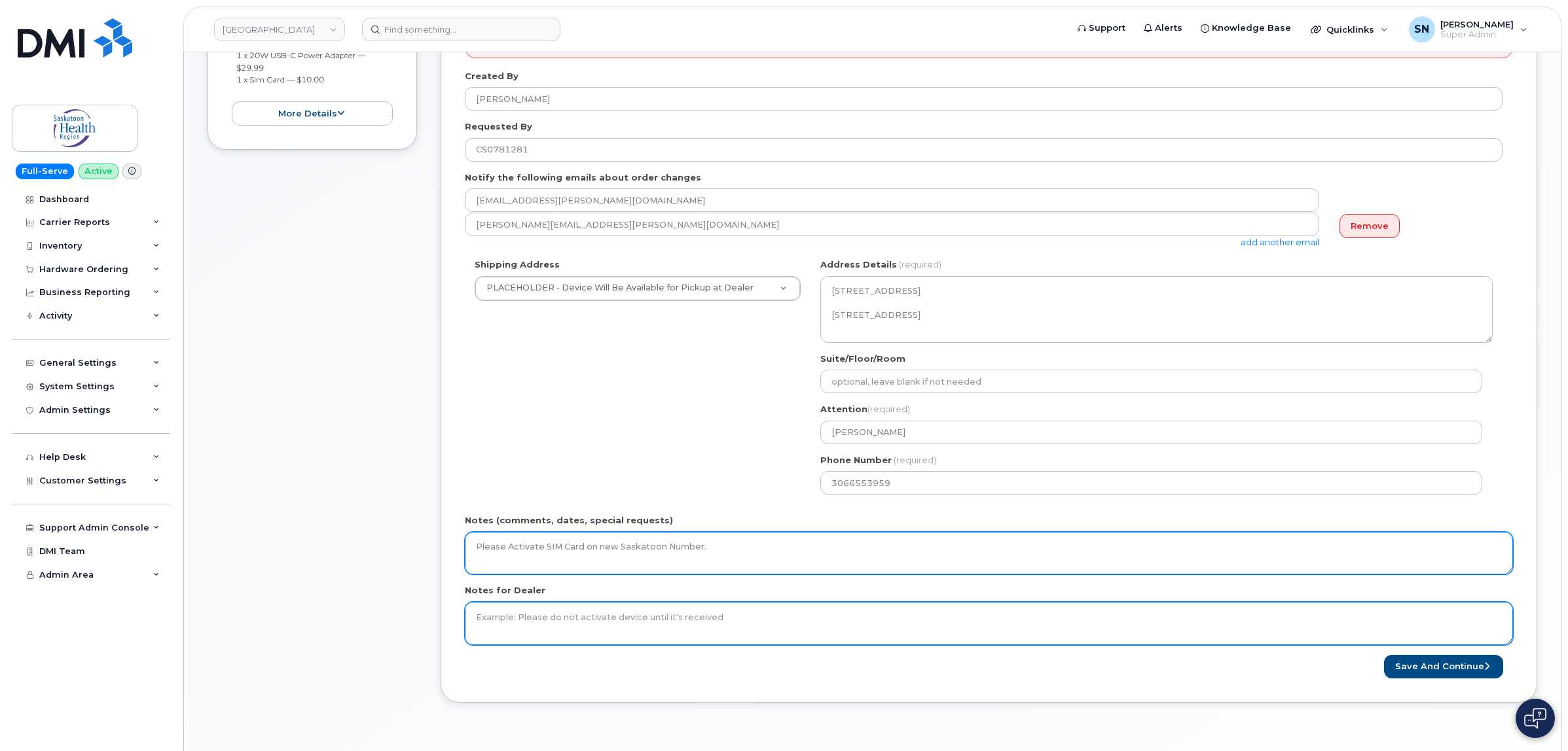
type textarea "Please Activate SIM Card on new Saskatoon Number."
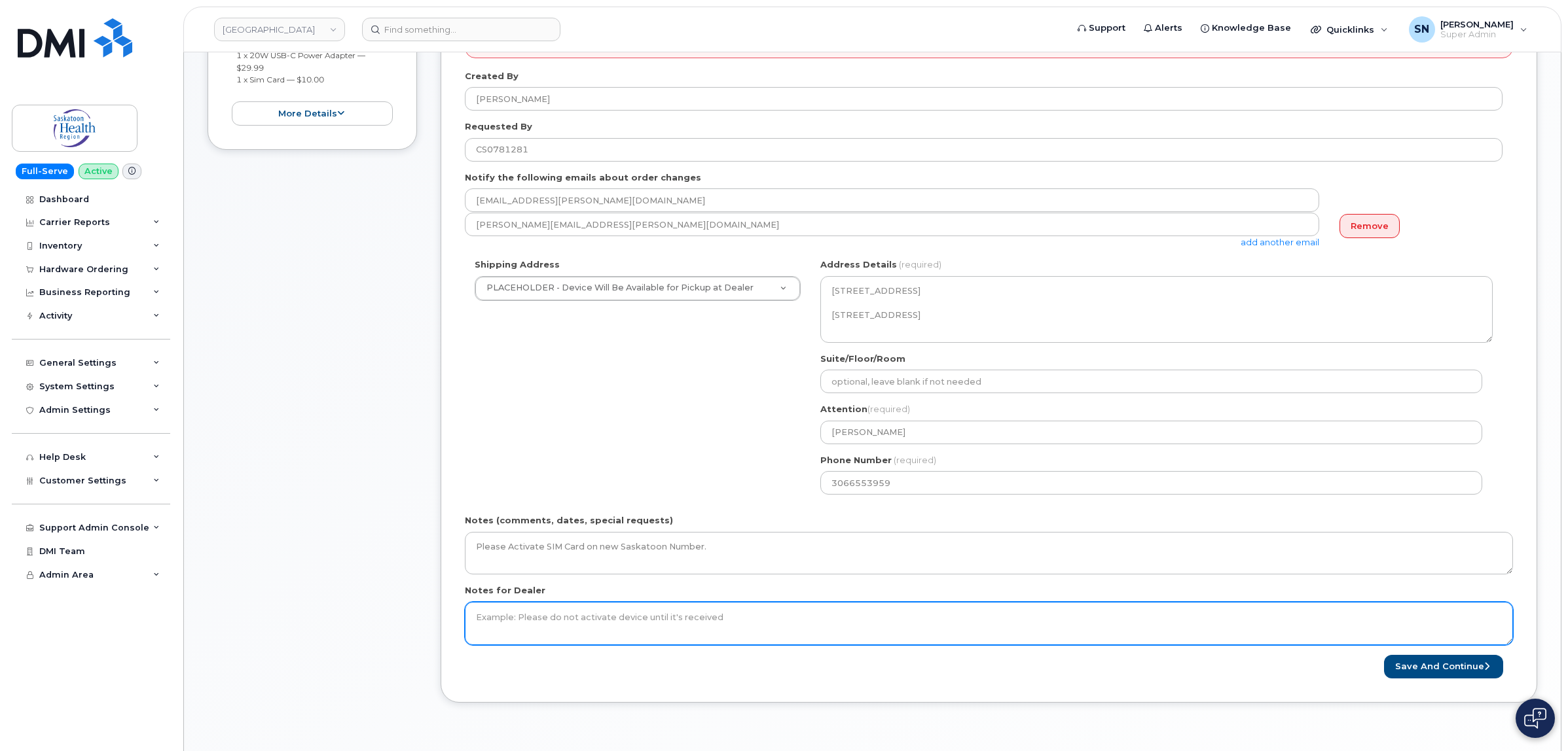
click at [511, 614] on textarea "Notes for Dealer" at bounding box center [988, 624] width 1048 height 43
paste textarea "Please Activate SIM Card on new Saskatoon Number."
type textarea "Please Activate SIM Card on new Saskatoon Number."
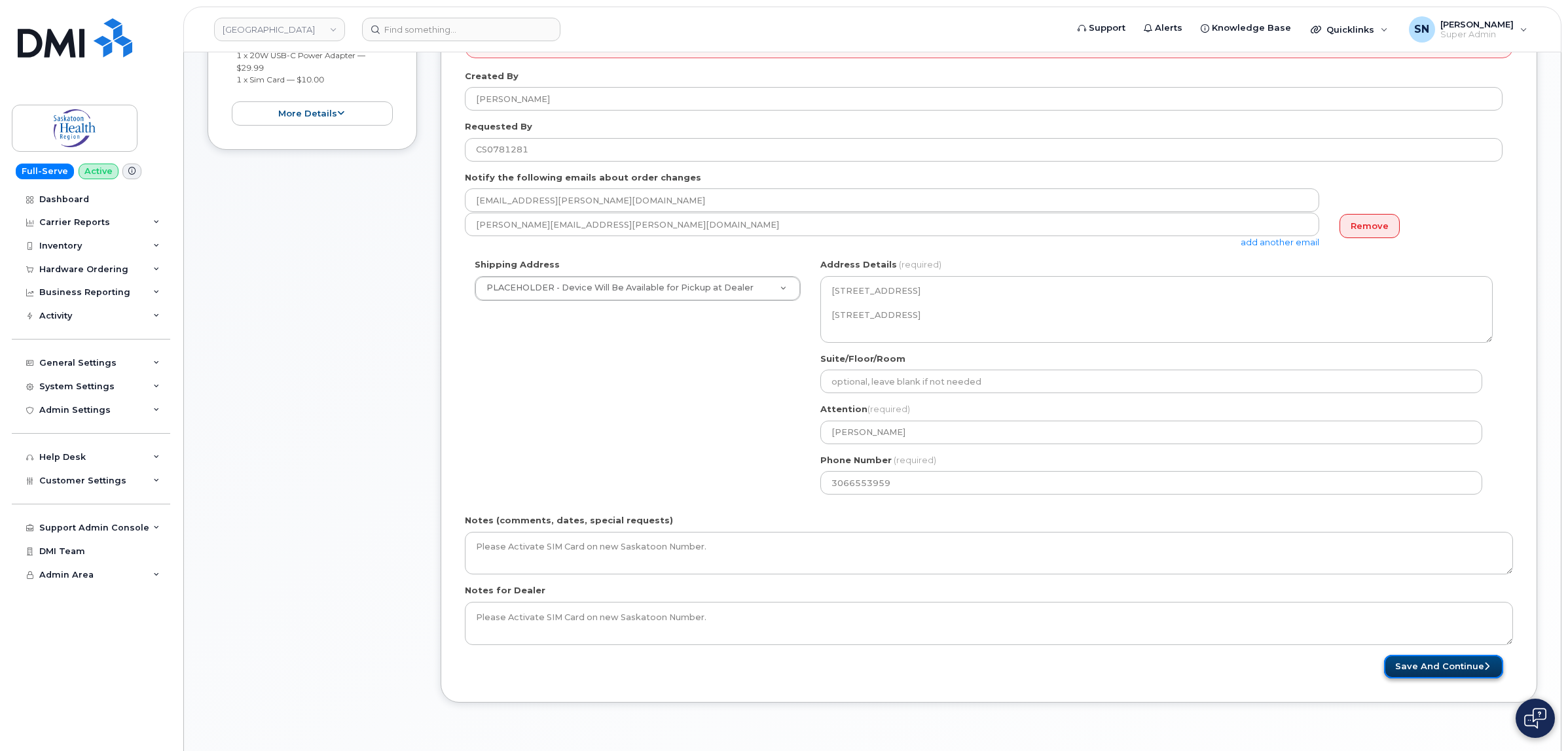
click at [1421, 666] on button "Save and Continue" at bounding box center [1443, 667] width 119 height 24
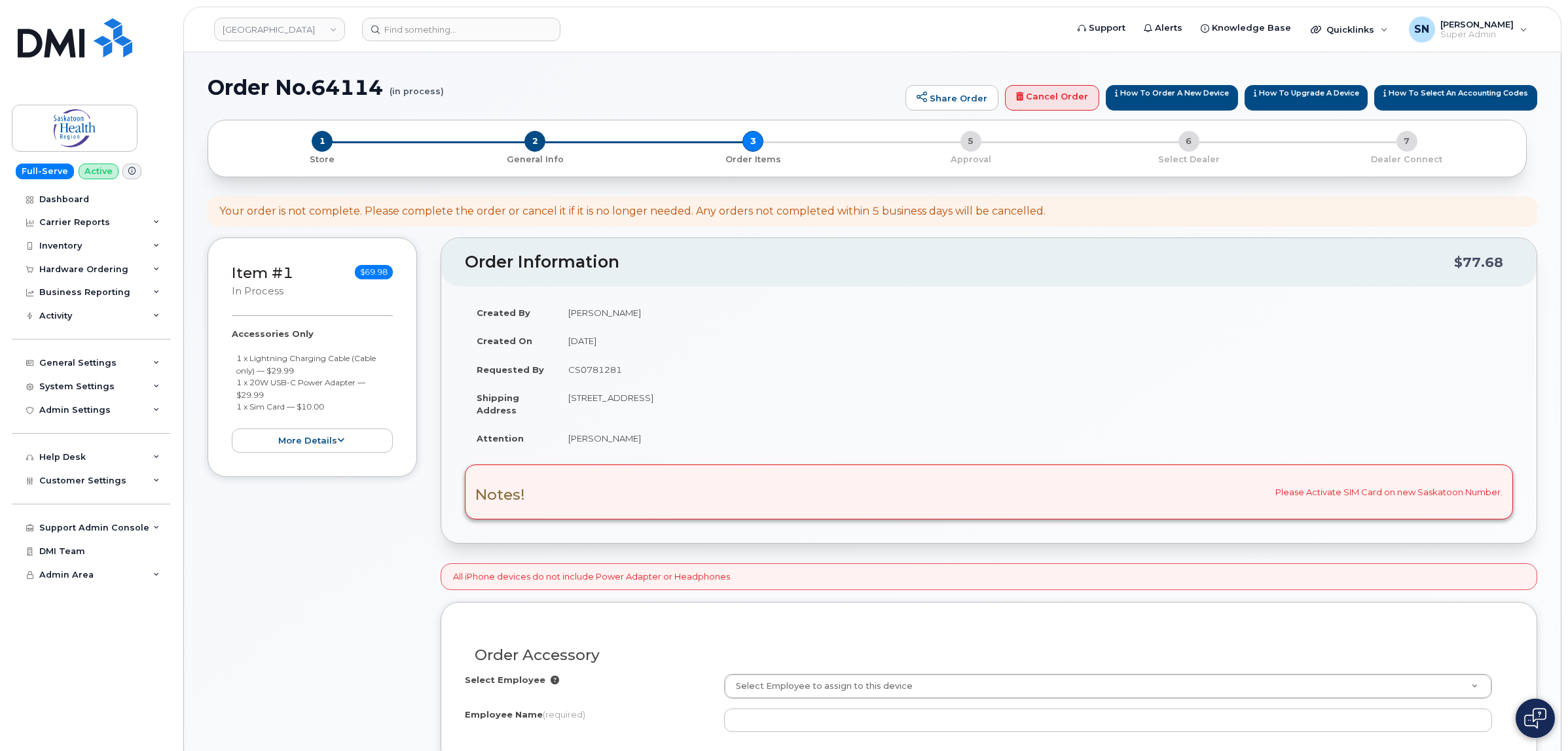
scroll to position [245, 0]
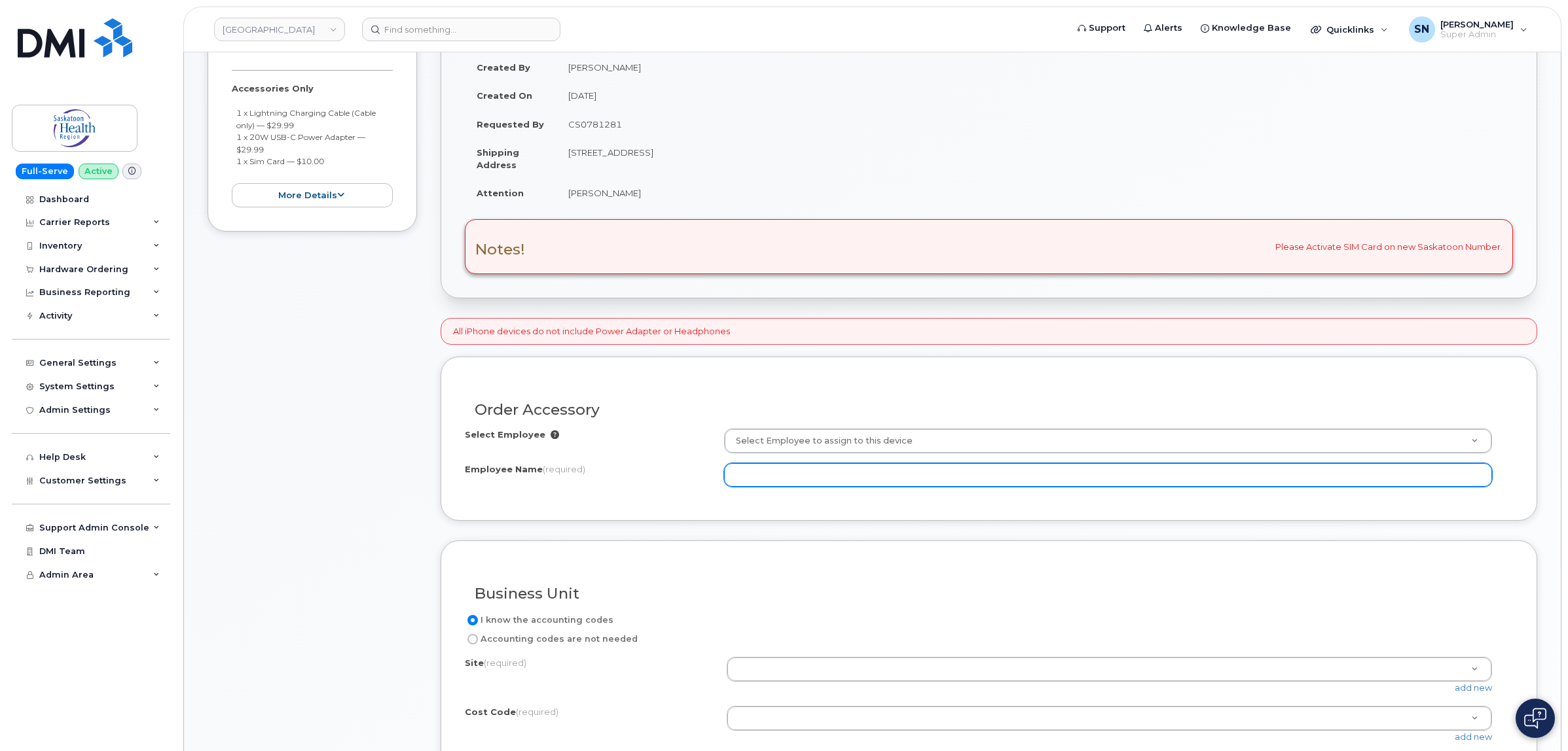
click at [806, 465] on div "Select Employee Select Employee to assign to this device Employee Name (require…" at bounding box center [988, 458] width 1048 height 58
click at [809, 472] on input "Employee Name (required)" at bounding box center [1107, 475] width 768 height 23
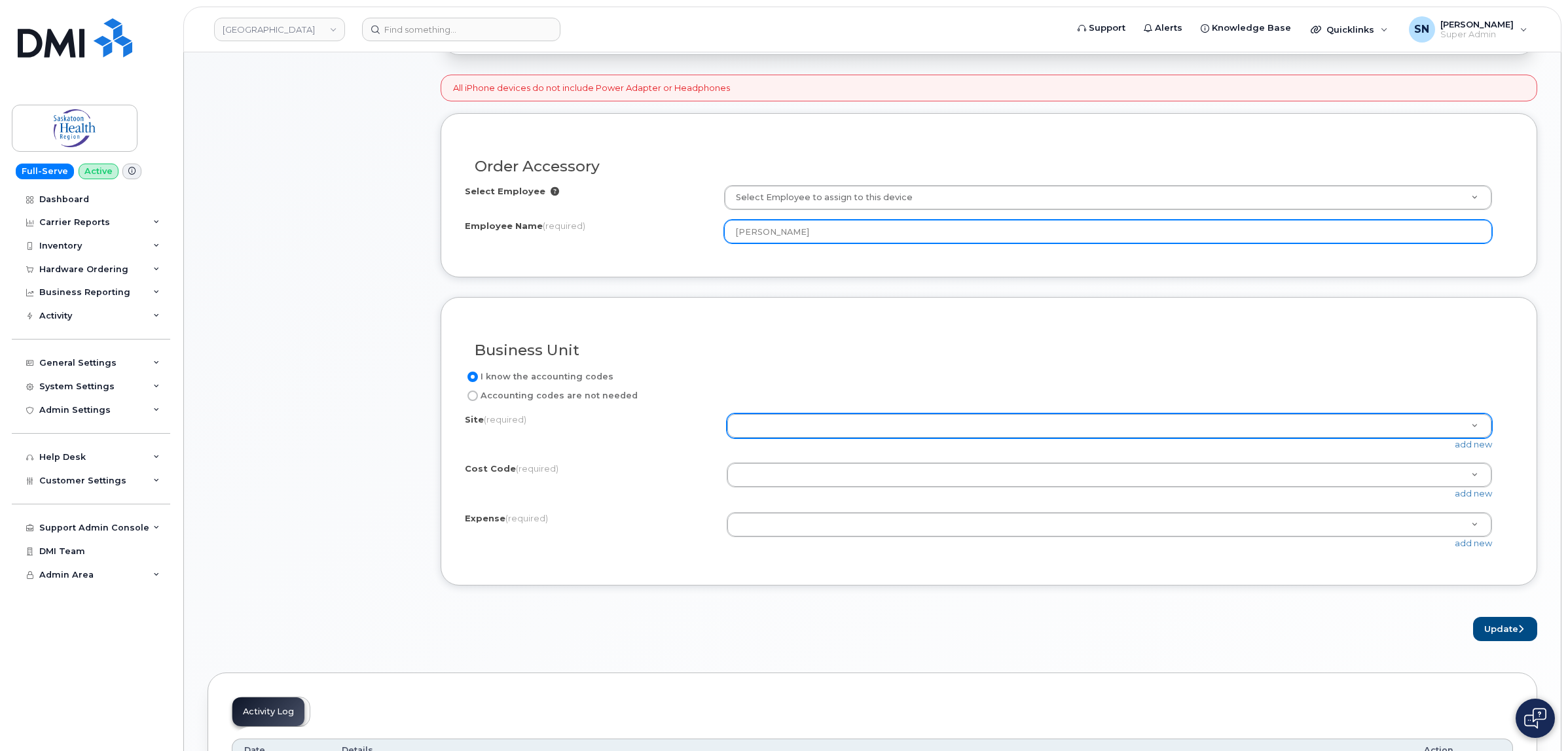
scroll to position [491, 0]
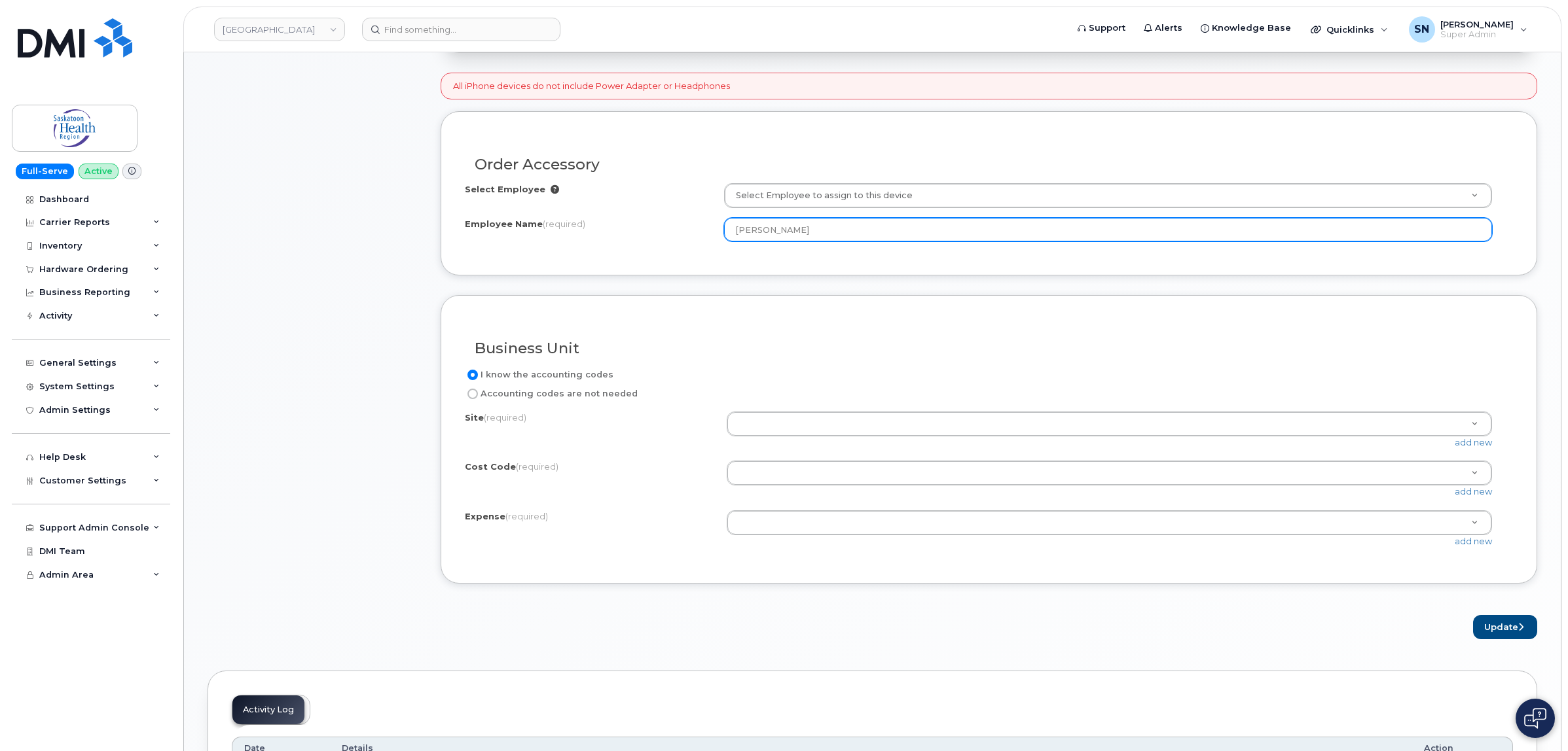
type input "Athena Lavallee"
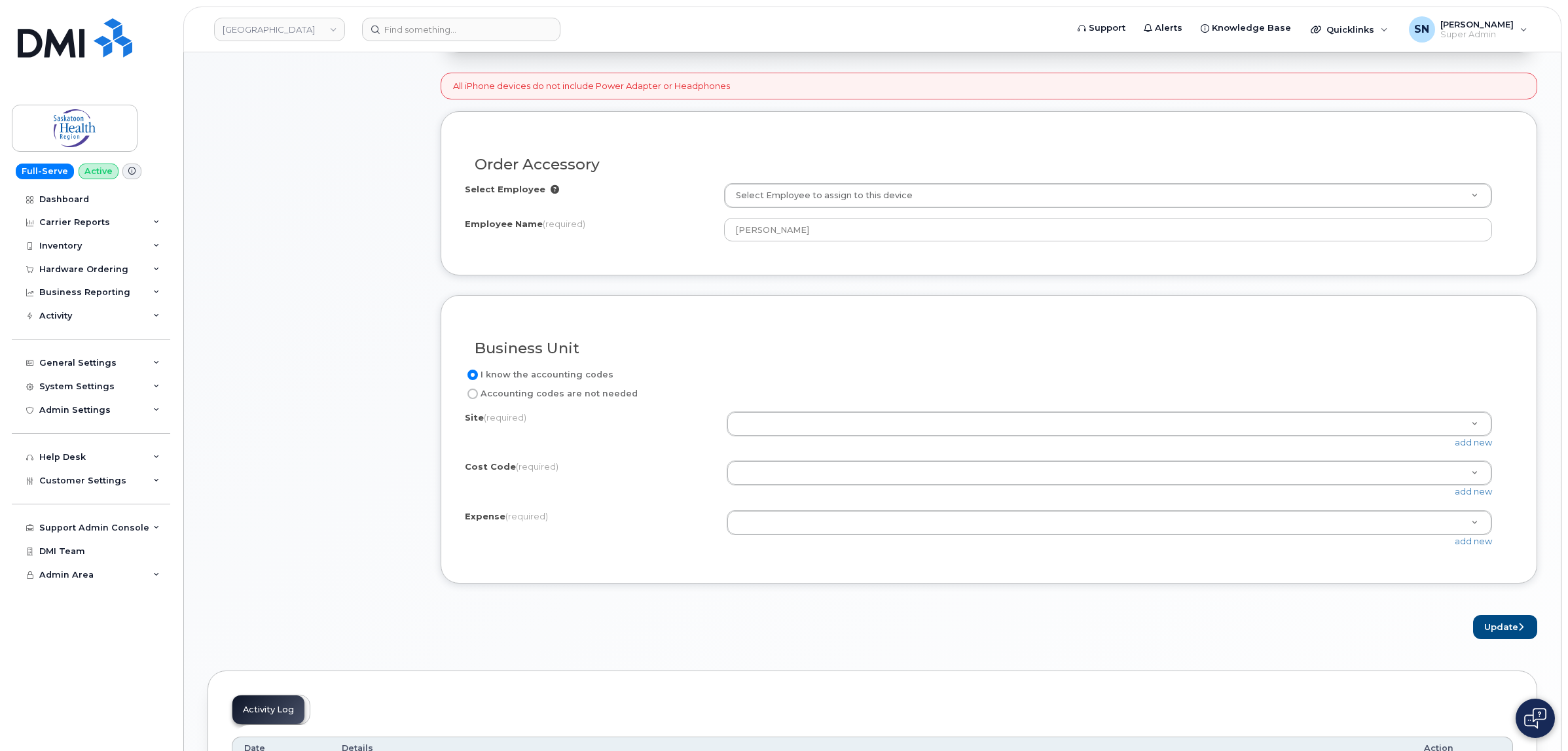
click at [833, 271] on div "Order Accessory Select Employee Select Employee to assign to this device Employ…" at bounding box center [989, 193] width 1096 height 164
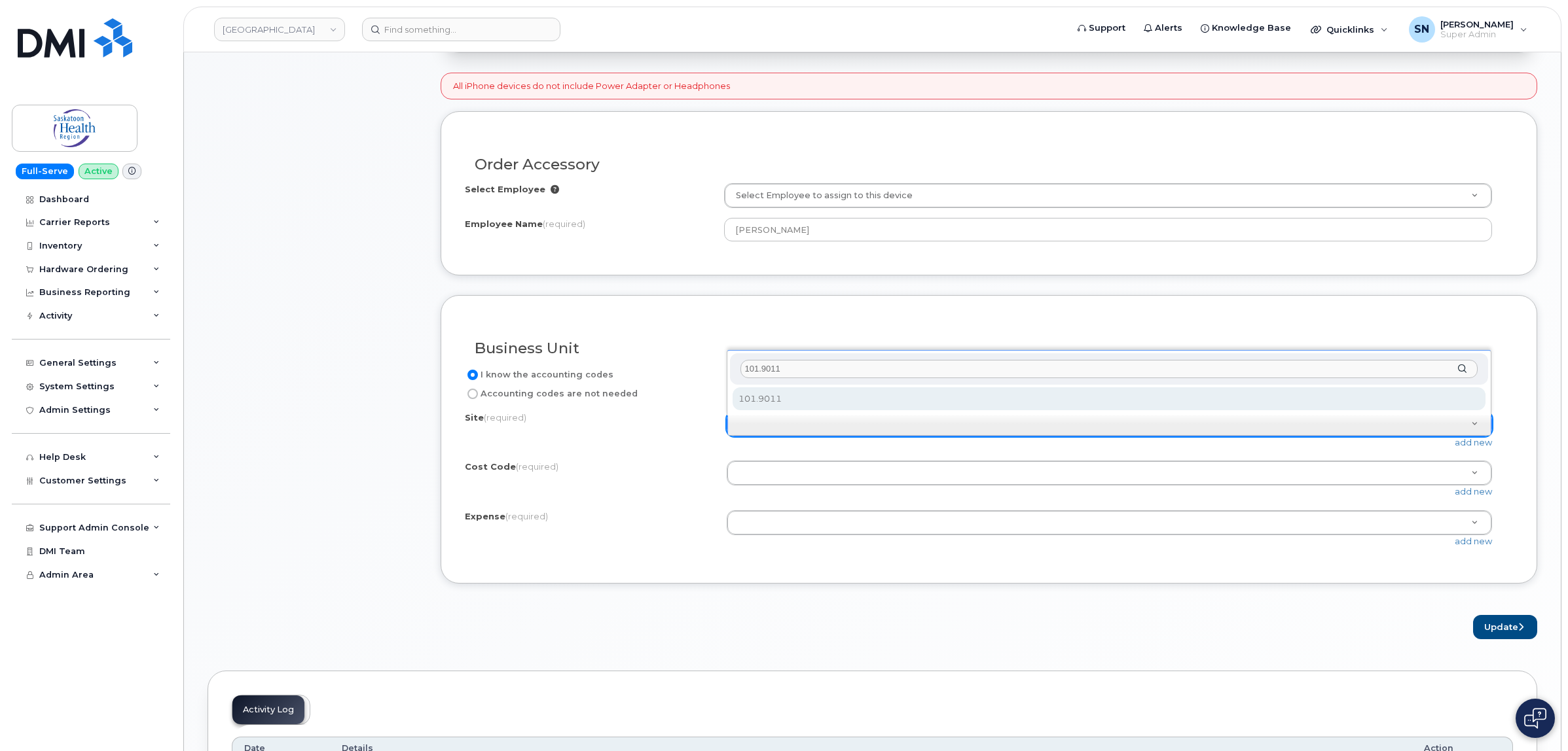
type input "101.9011"
select select "101.9011"
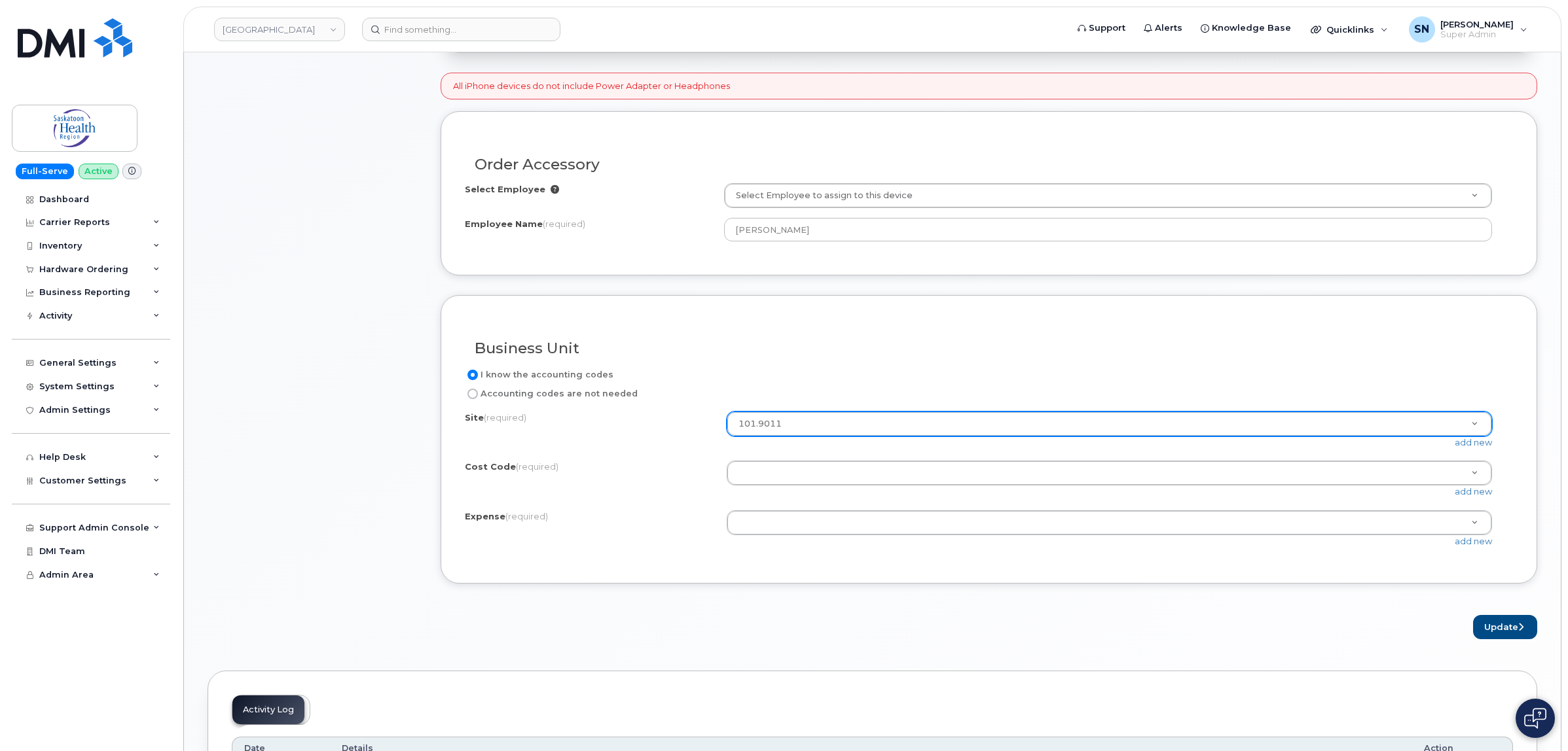
paste input "711209000"
type input "711209000"
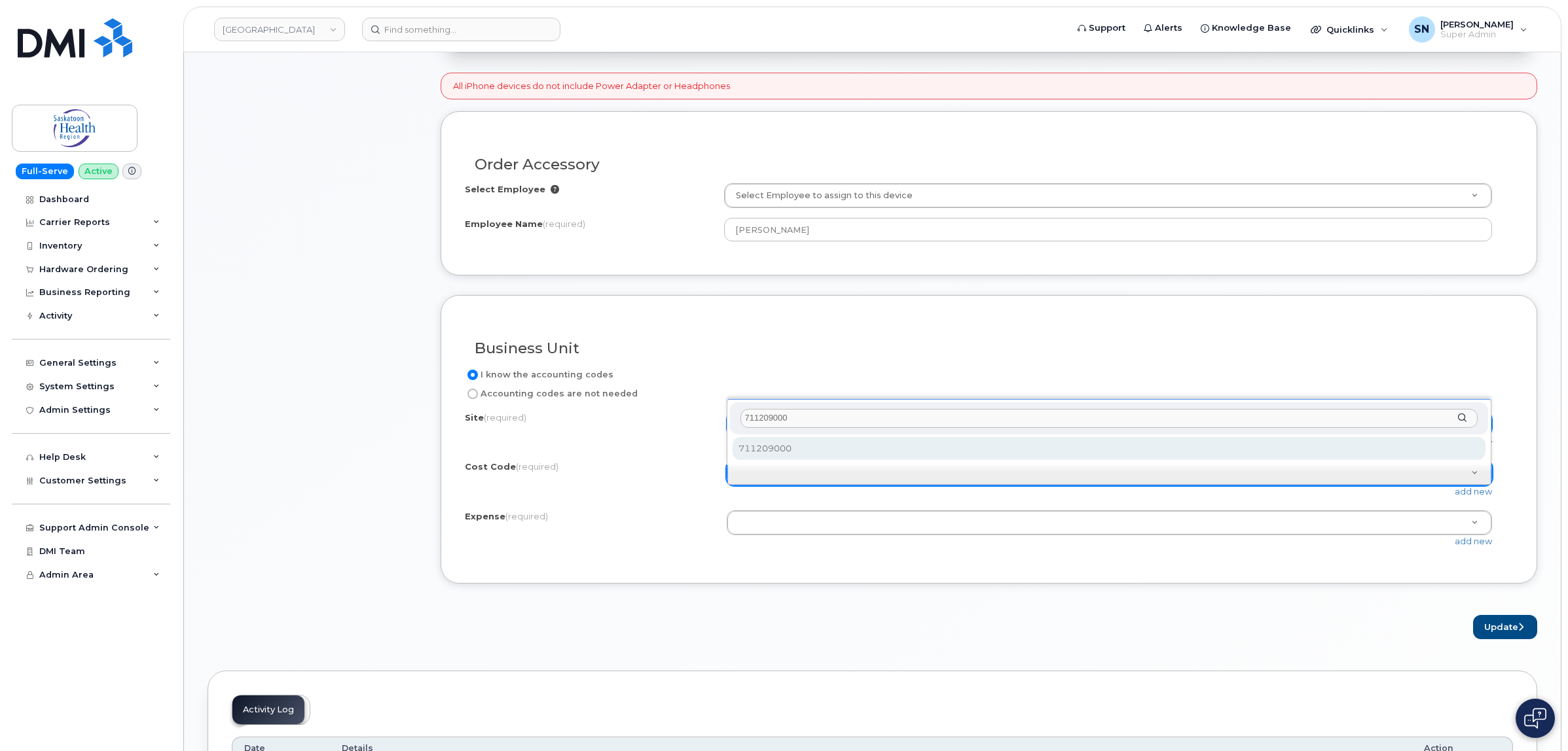
type input "711209000"
select select "711209000"
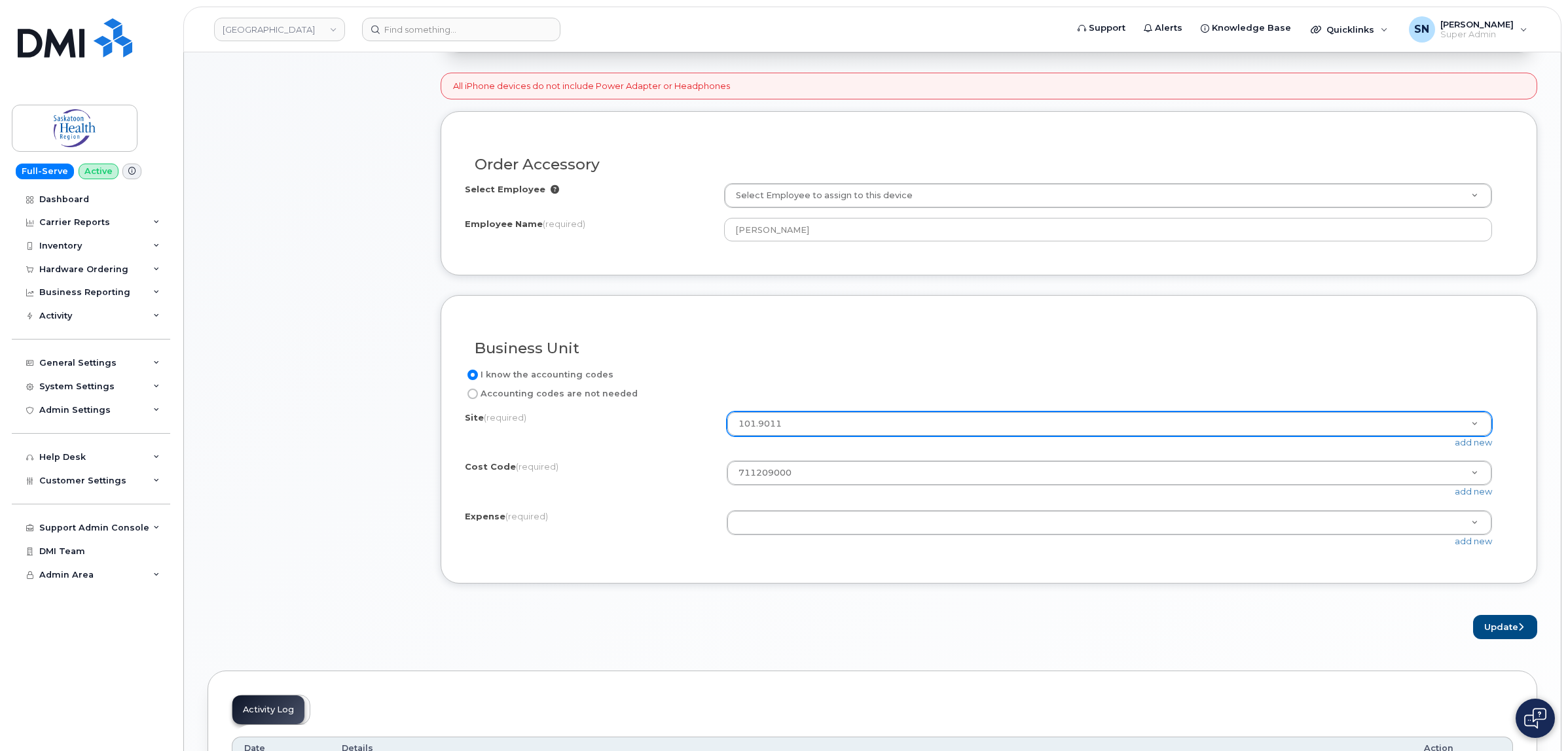
paste input "7600006"
type input "7600006"
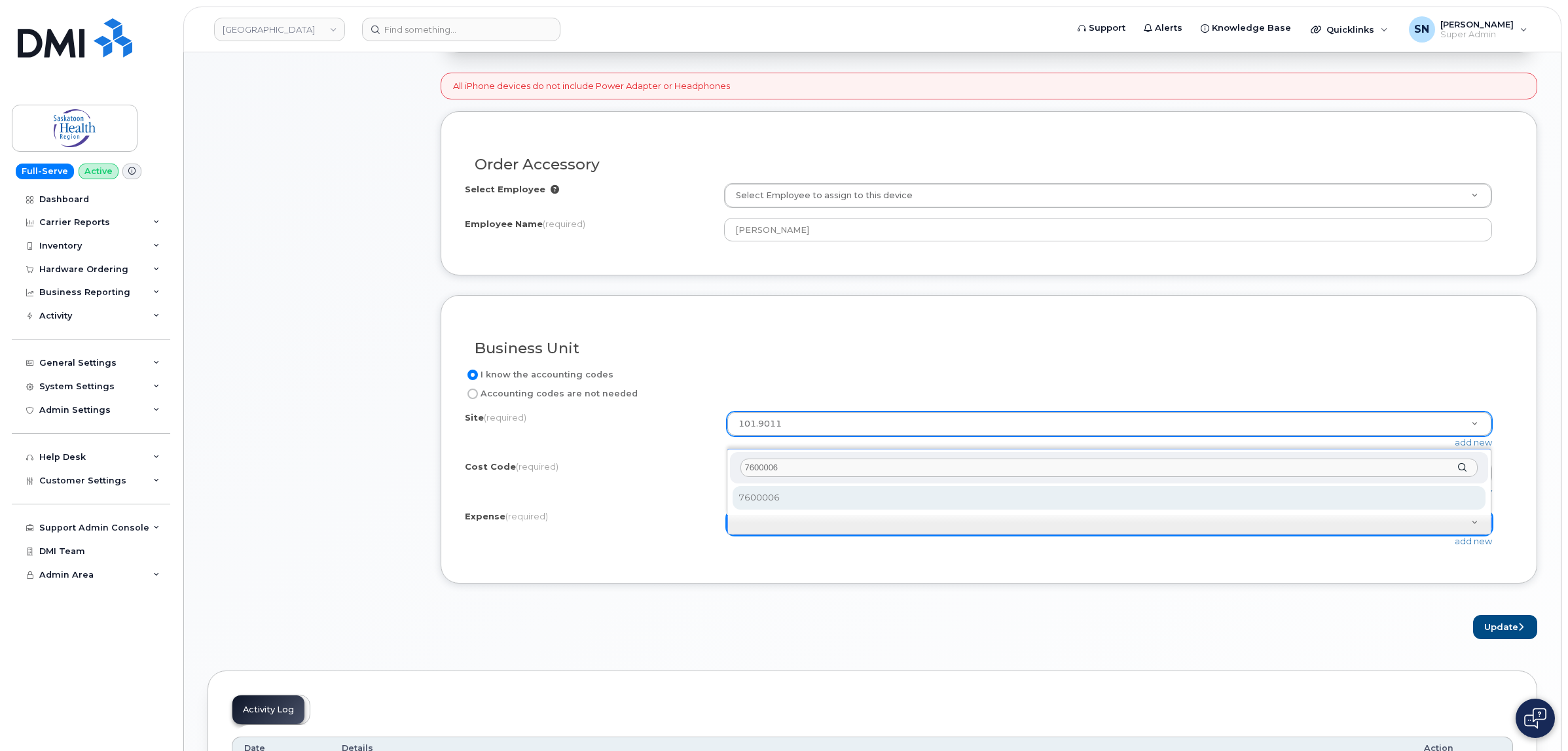
type input "7600006"
select select "7600006"
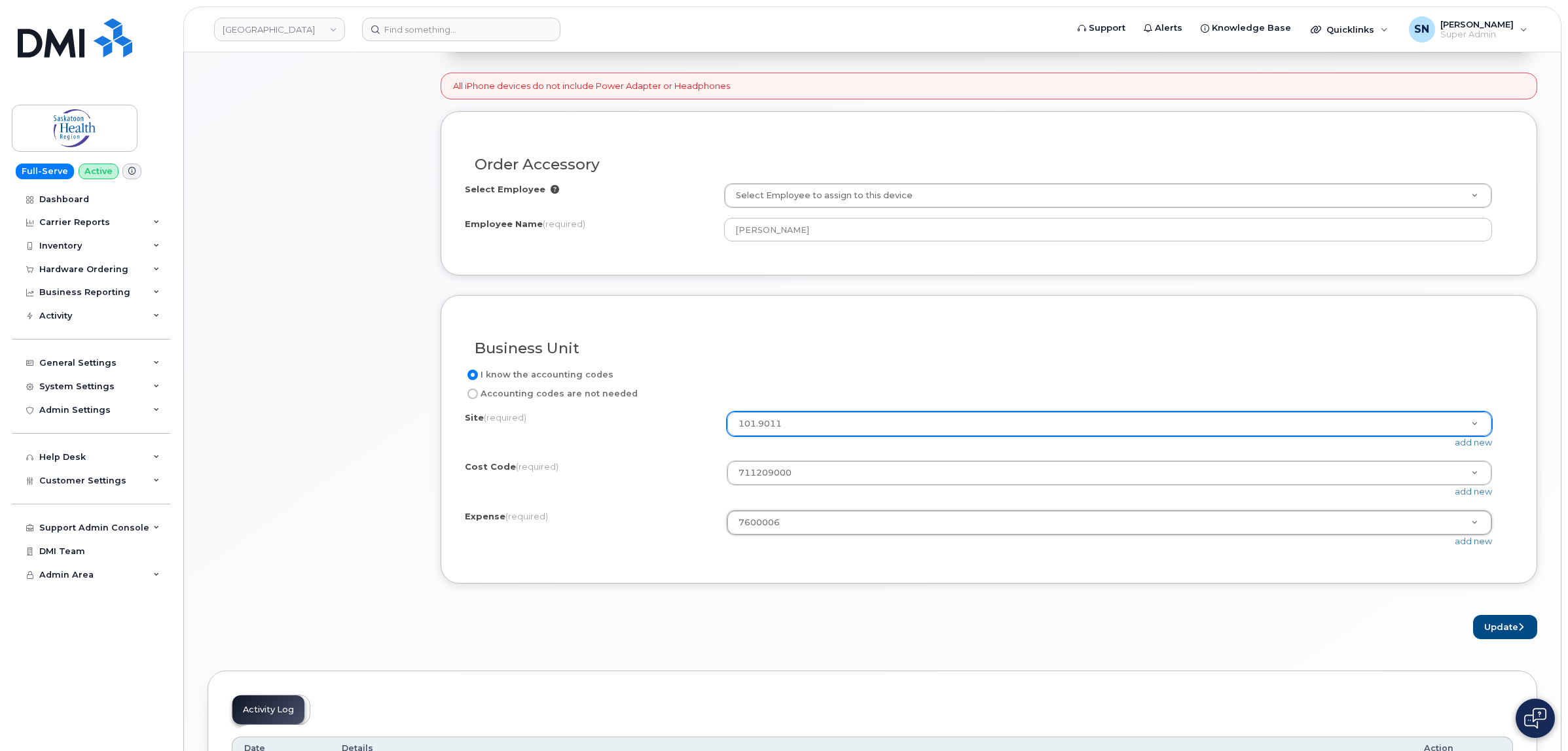
click at [1169, 577] on div "Business Unit I know the accounting codes Accounting codes are not needed Site …" at bounding box center [989, 439] width 1096 height 289
click at [1493, 622] on button "Update" at bounding box center [1505, 628] width 64 height 24
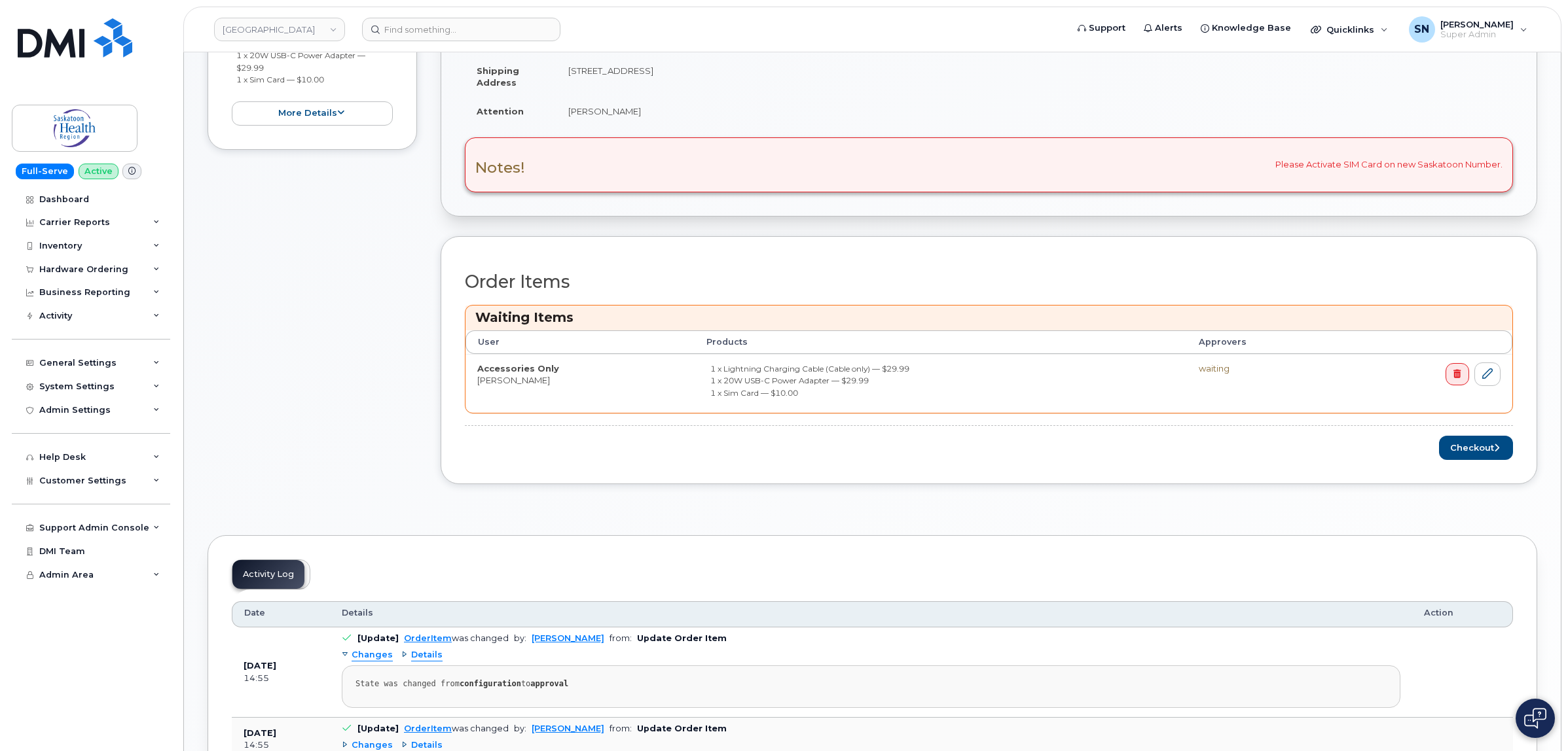
scroll to position [491, 0]
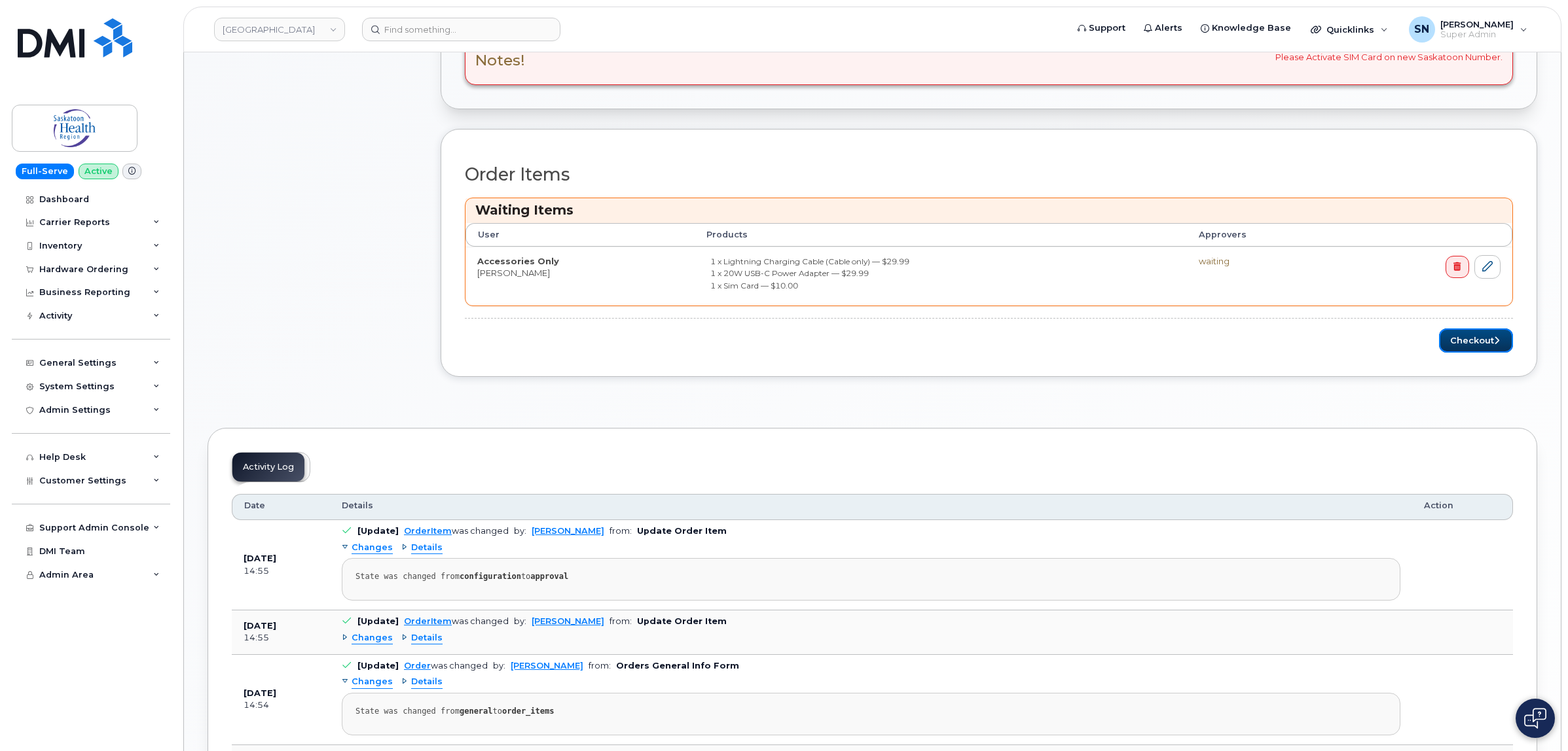
drag, startPoint x: 1482, startPoint y: 345, endPoint x: 1465, endPoint y: 369, distance: 29.4
click at [1482, 344] on button "Checkout" at bounding box center [1475, 341] width 74 height 24
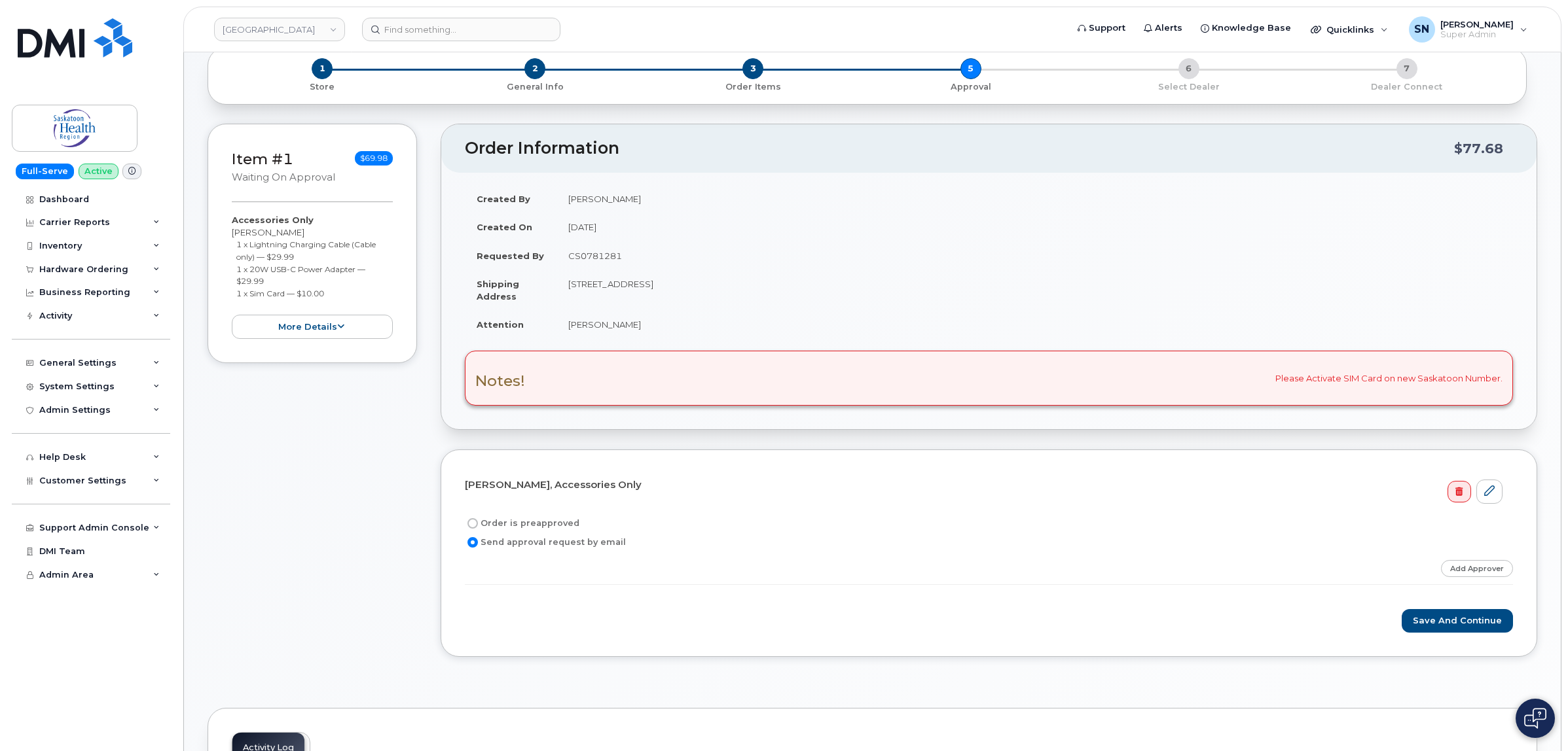
scroll to position [164, 0]
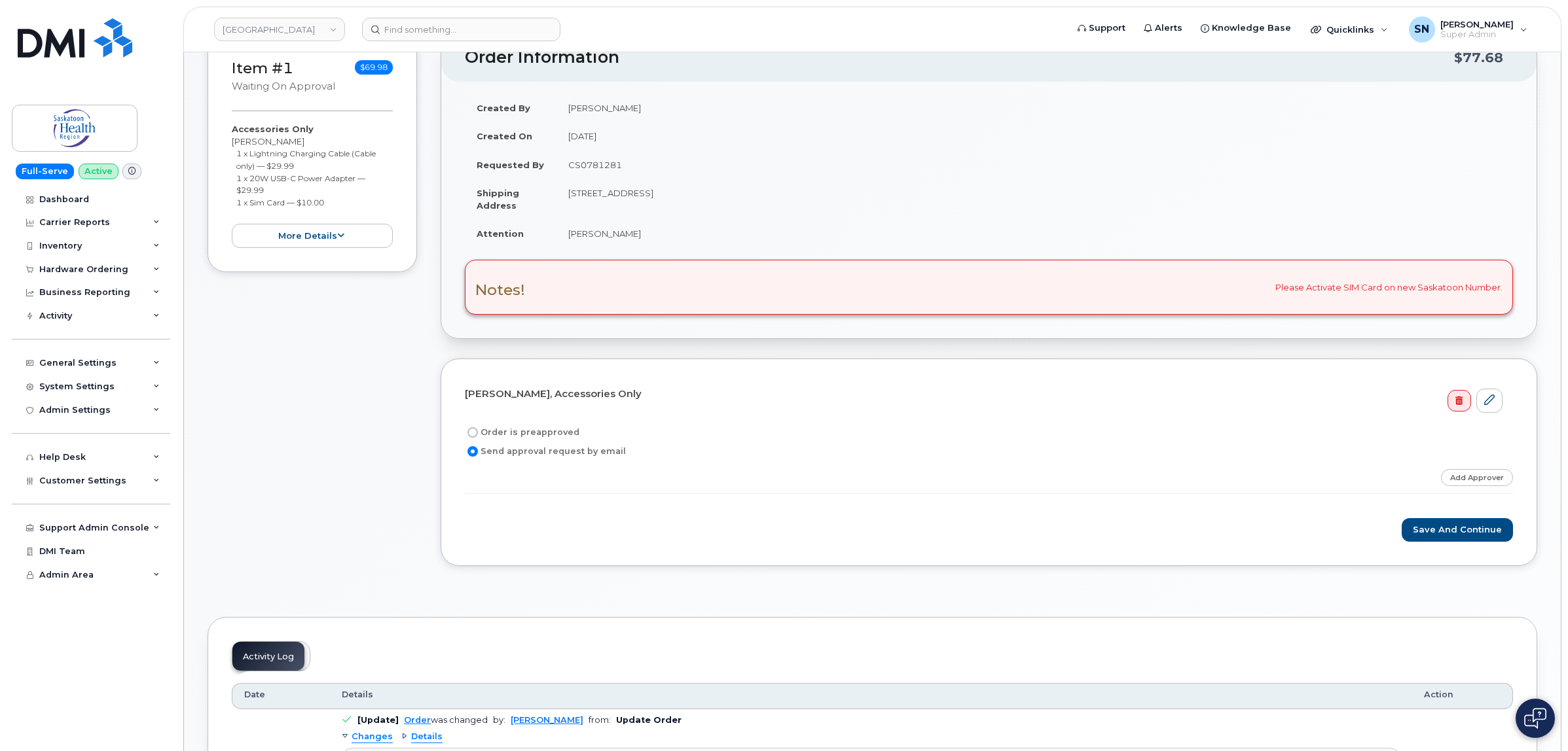
click at [473, 432] on input "Order is preapproved" at bounding box center [472, 432] width 10 height 10
radio input "true"
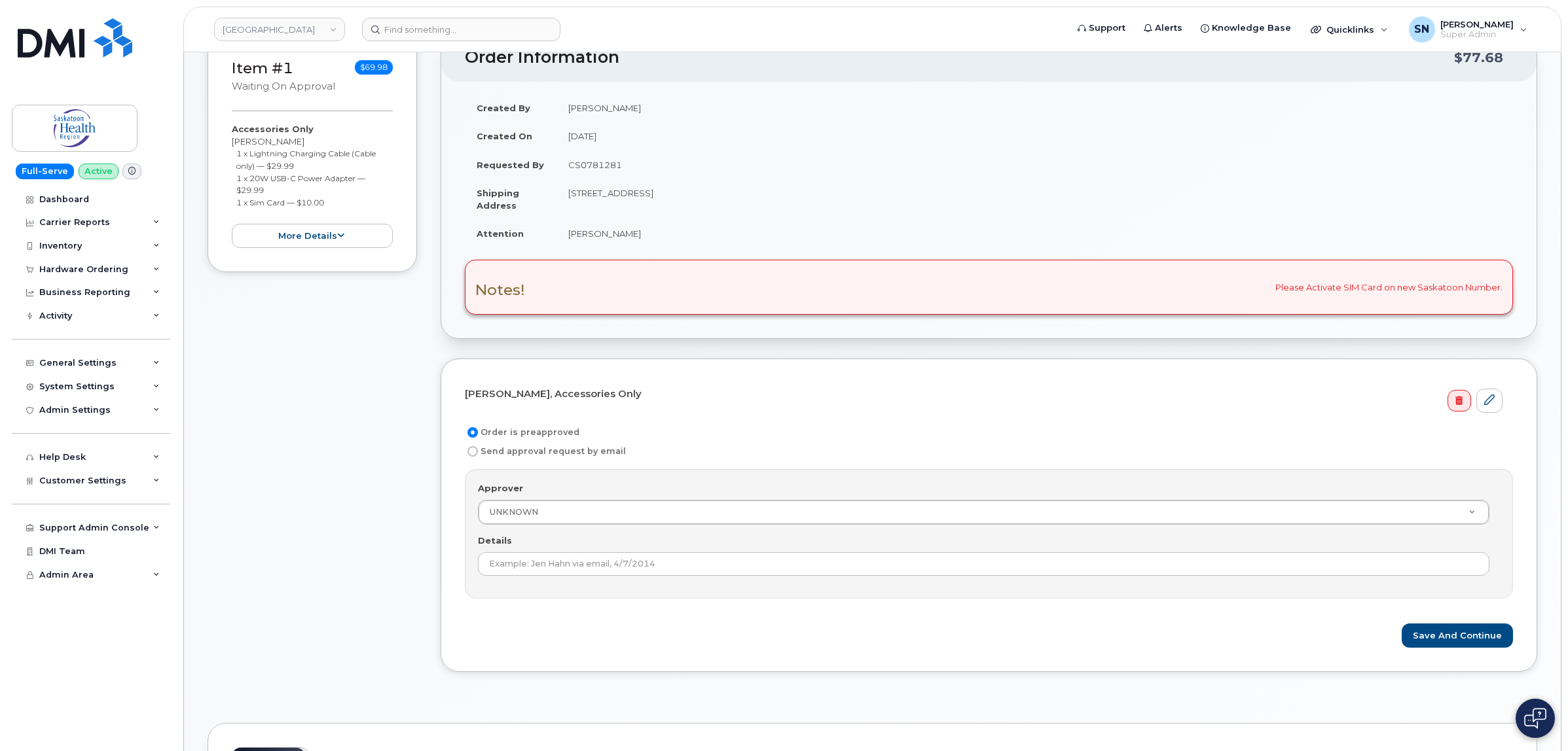
click at [473, 454] on input "Send approval request by email" at bounding box center [472, 451] width 10 height 10
radio input "true"
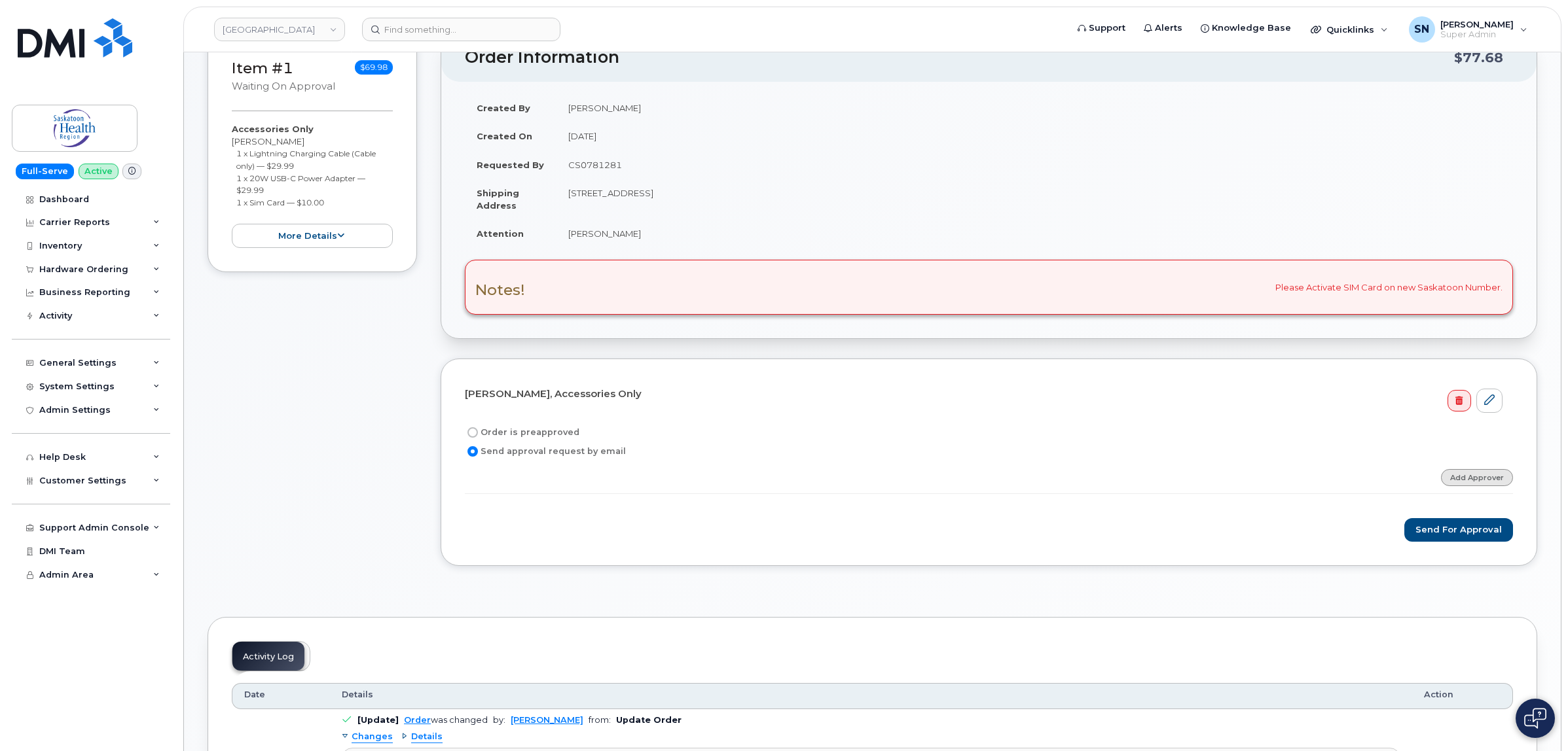
click at [1450, 478] on link "Add Approver" at bounding box center [1477, 477] width 72 height 16
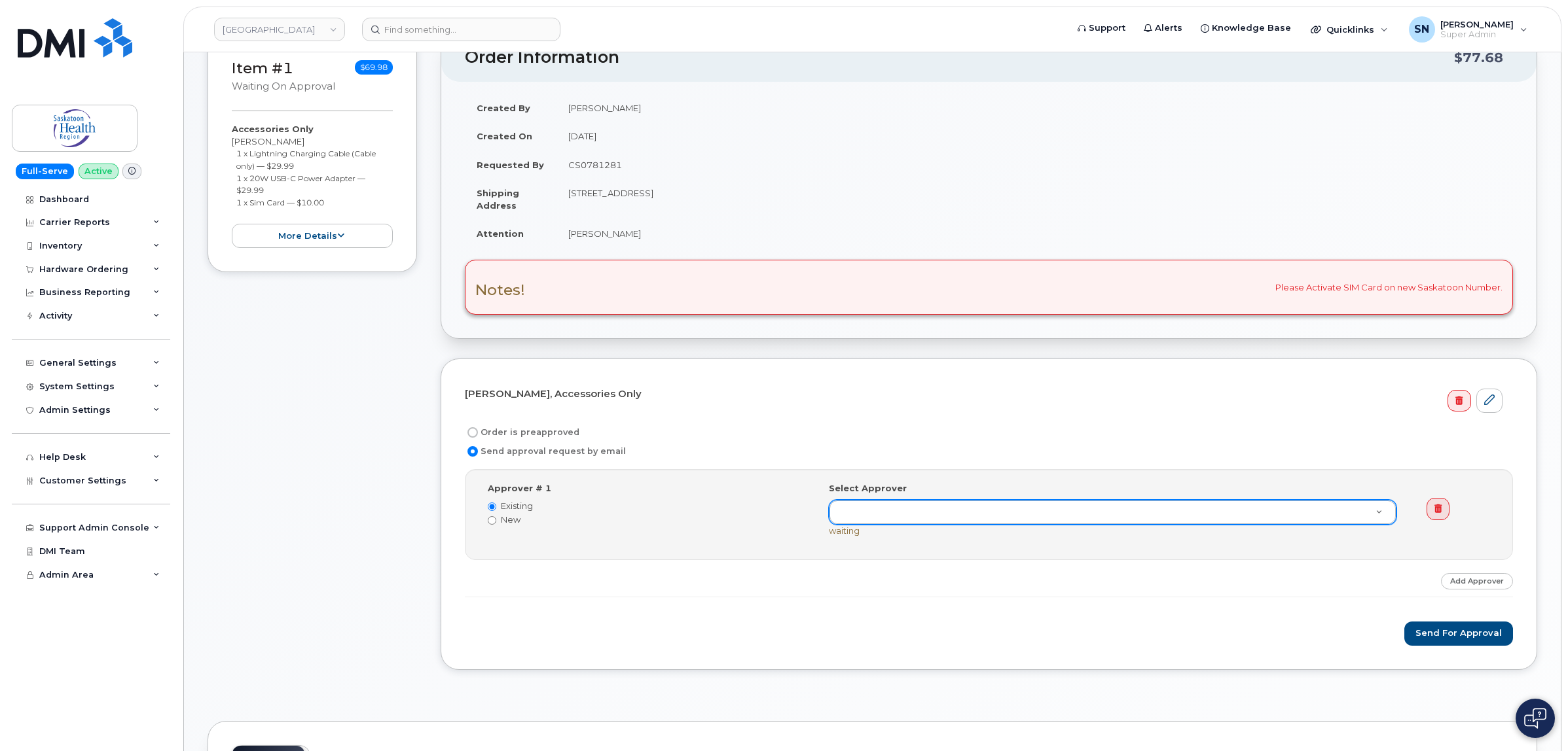
paste input "Christina.Germann@saskhealthauthority.ca"
type input "Christina.Germann@saskhealthauthority.ca"
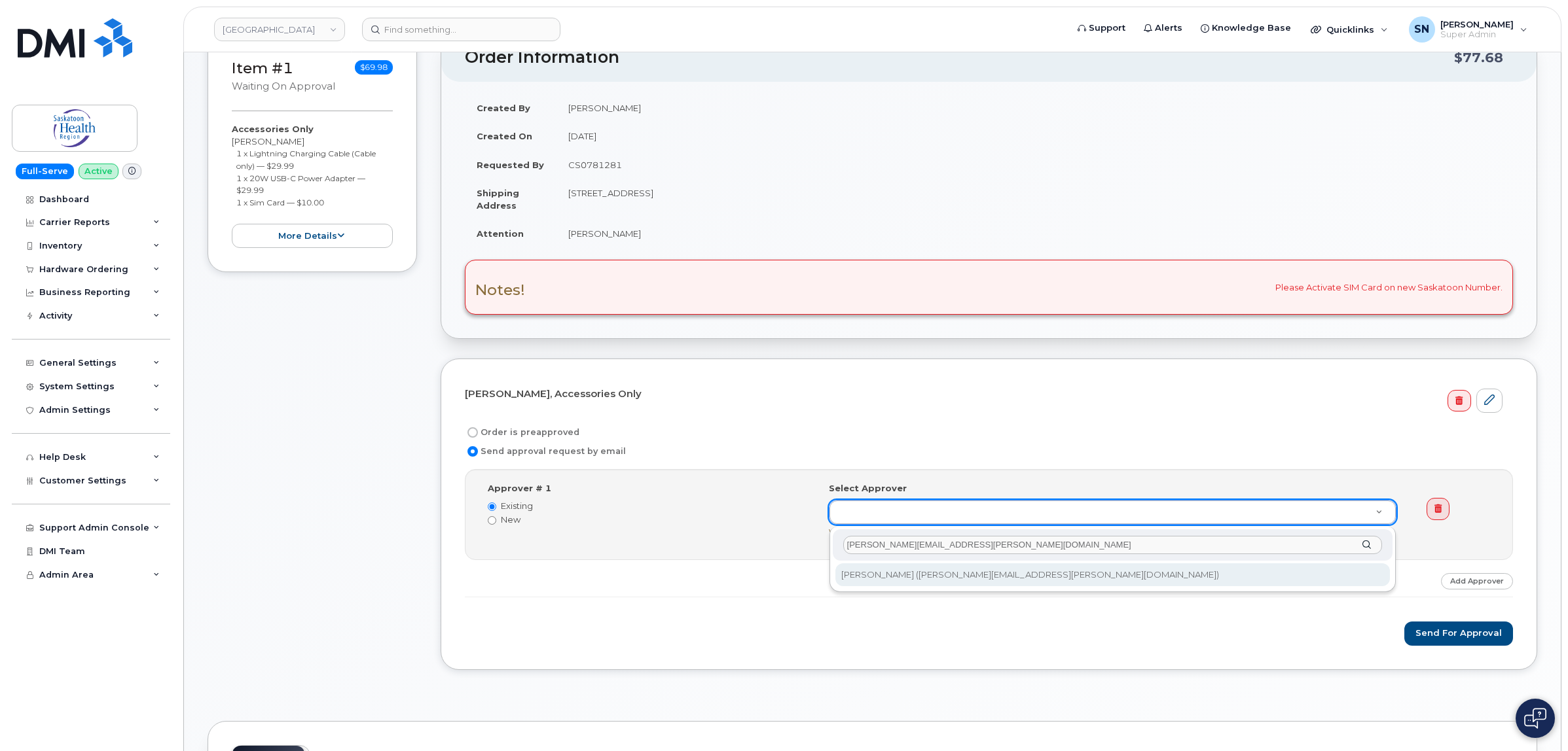
type input "Christina.Germann@saskhealthauthority.ca"
type input "79221"
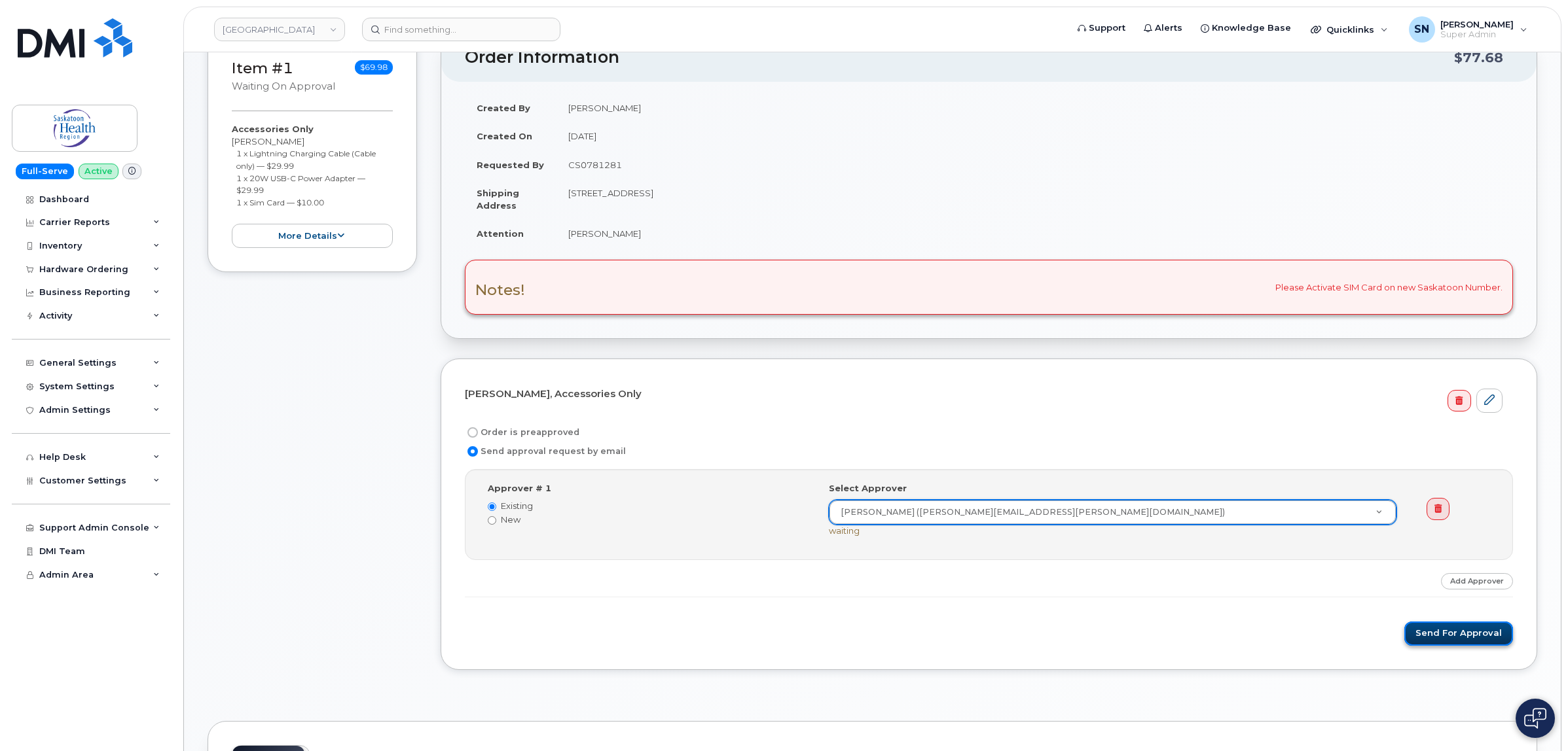
click at [1438, 643] on button "Send for Approval" at bounding box center [1459, 634] width 109 height 24
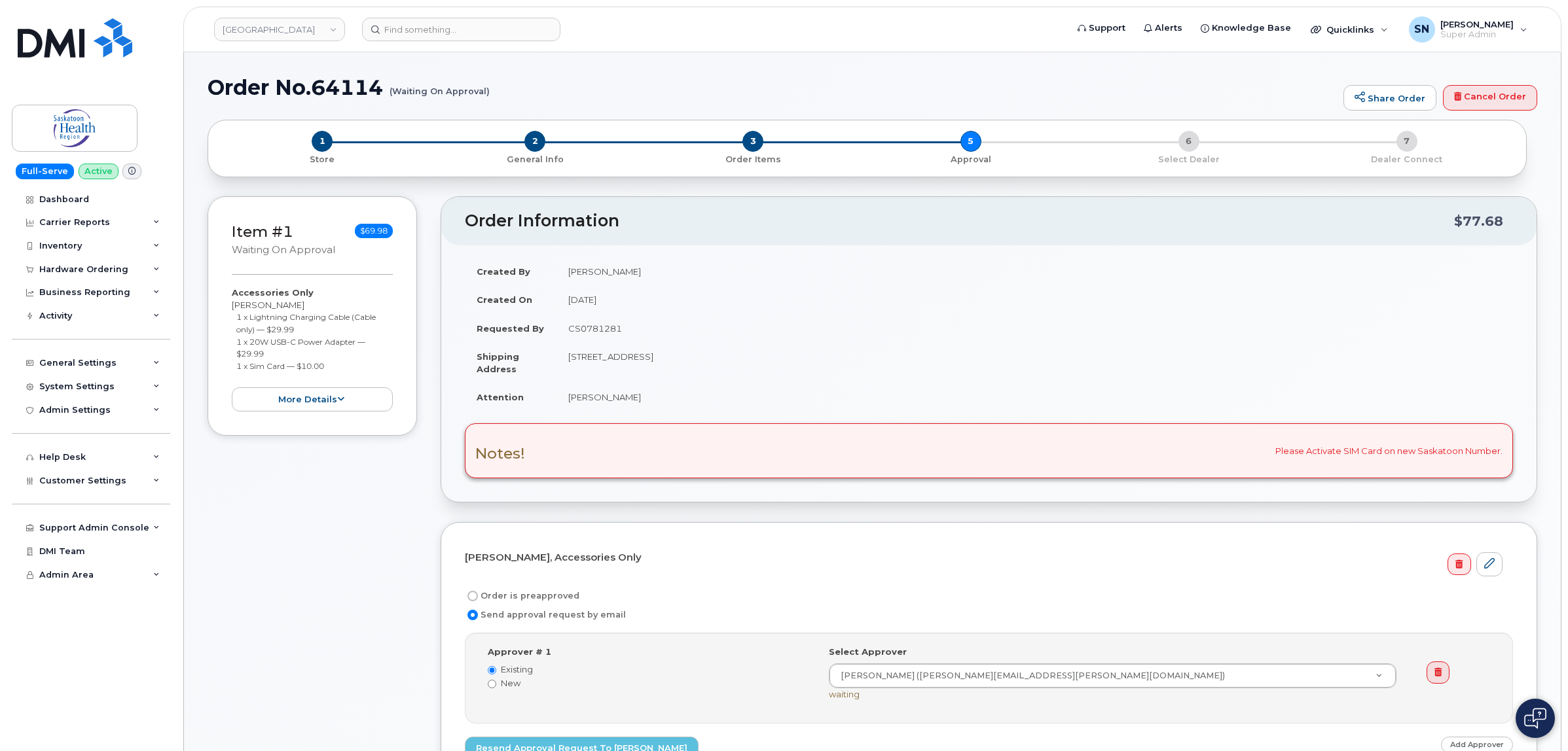
click at [305, 492] on div "Item #1 Waiting On Approval $69.98 Accessories Only [PERSON_NAME] 1 x Lightning…" at bounding box center [312, 531] width 210 height 669
